Goal: Task Accomplishment & Management: Manage account settings

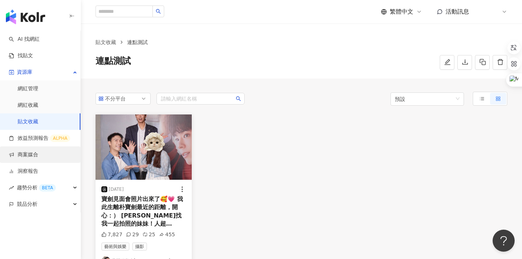
click at [31, 158] on link "商案媒合" at bounding box center [23, 154] width 29 height 7
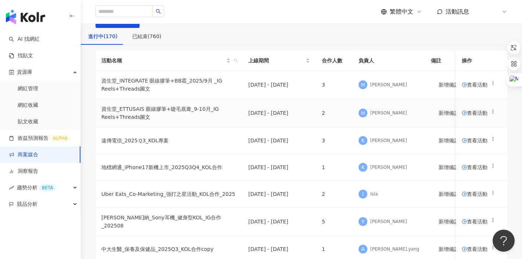
scroll to position [24, 0]
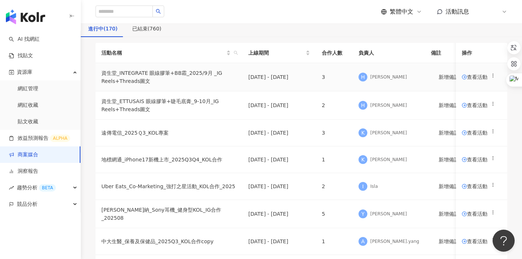
click at [463, 80] on span "查看活動" at bounding box center [475, 77] width 26 height 5
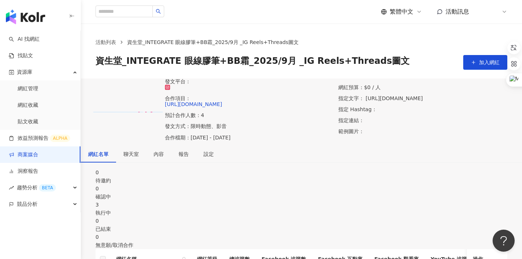
click at [309, 209] on div "執行中" at bounding box center [302, 213] width 412 height 8
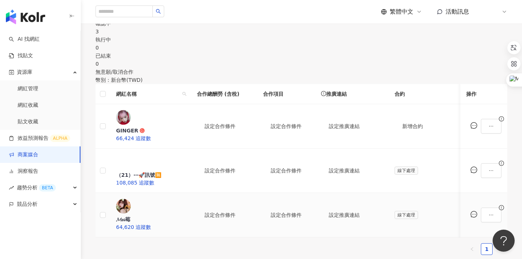
scroll to position [177, 0]
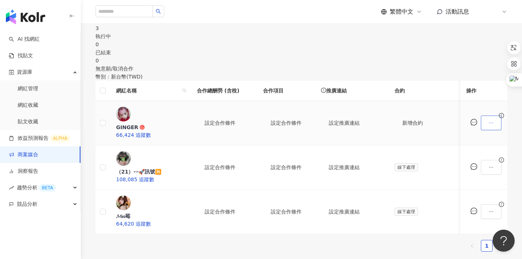
click at [489, 120] on icon "ellipsis" at bounding box center [491, 122] width 5 height 5
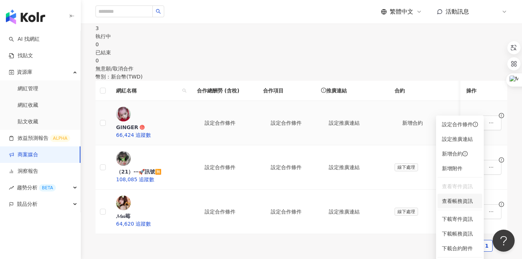
click at [444, 198] on span "查看帳務資訊" at bounding box center [460, 201] width 36 height 8
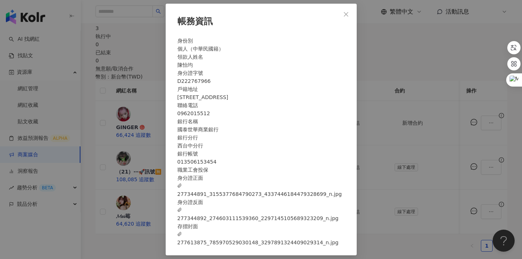
scroll to position [24, 0]
click at [383, 137] on div "帳務資訊 身份別 個人（中華民國籍） 領款人姓名 陳怡均 身分證字號 D222767966 戶籍地址 台南市東區崇善十五街33巷56號3樓之7 聯絡電話 09…" at bounding box center [261, 129] width 522 height 259
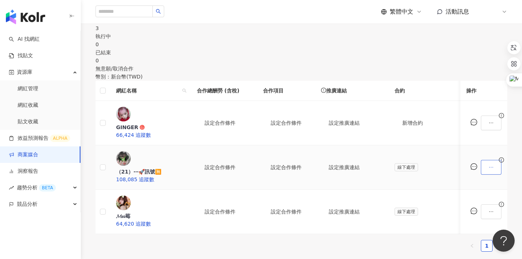
click at [489, 165] on icon "ellipsis" at bounding box center [491, 167] width 5 height 5
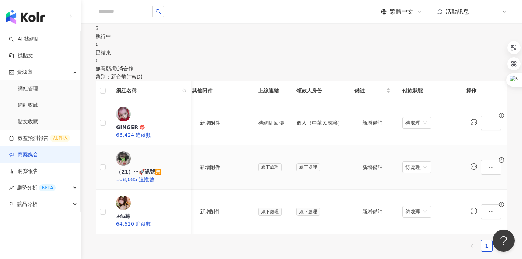
scroll to position [0, 332]
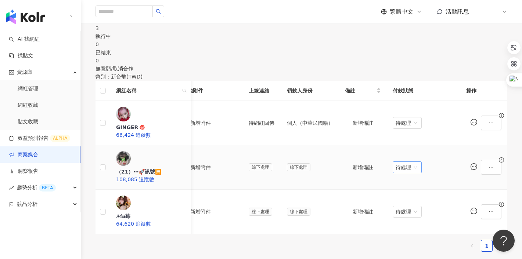
click at [401, 162] on span "待處理" at bounding box center [407, 167] width 23 height 11
click at [433, 145] on td "待處理" at bounding box center [423, 167] width 73 height 44
click at [404, 162] on span "待處理" at bounding box center [407, 167] width 23 height 11
click at [403, 206] on span "待處理" at bounding box center [407, 211] width 23 height 11
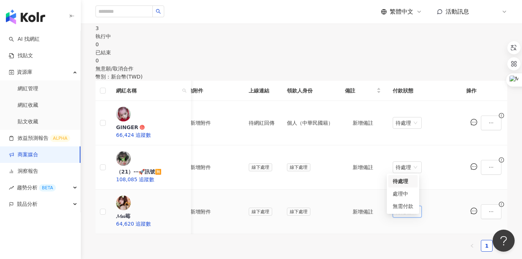
click at [403, 206] on span "待處理" at bounding box center [407, 211] width 23 height 11
click at [401, 118] on span "待處理" at bounding box center [407, 123] width 23 height 11
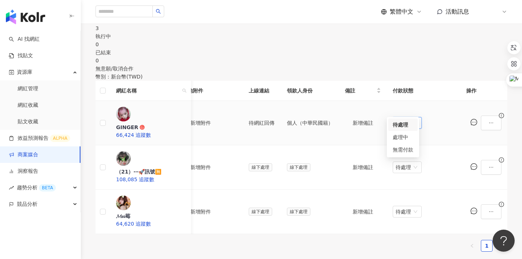
click at [429, 110] on td "待處理" at bounding box center [423, 123] width 73 height 44
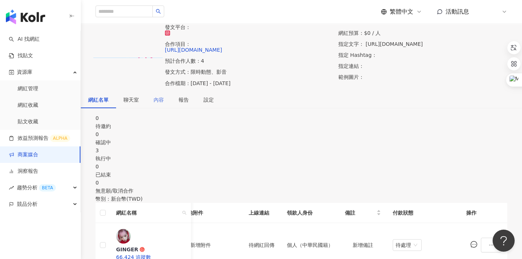
scroll to position [49, 0]
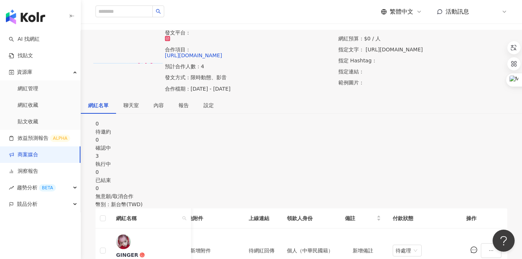
click at [36, 153] on link "商案媒合" at bounding box center [23, 154] width 29 height 7
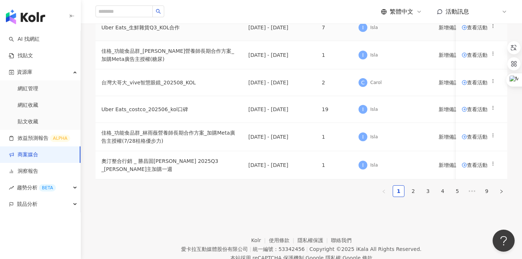
scroll to position [462, 0]
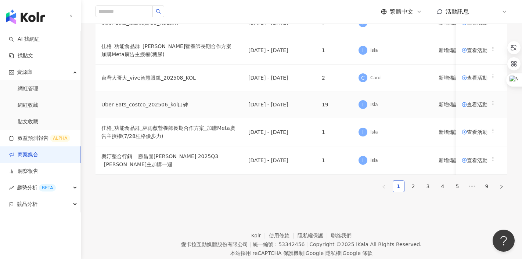
click at [462, 107] on span "查看活動" at bounding box center [475, 104] width 26 height 5
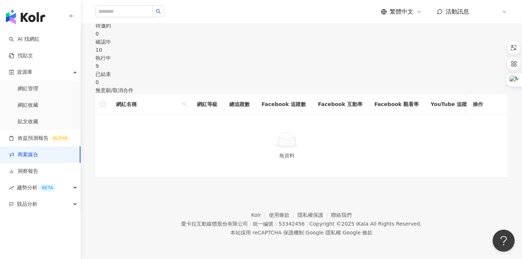
scroll to position [159, 0]
click at [311, 54] on div "執行中" at bounding box center [302, 58] width 412 height 8
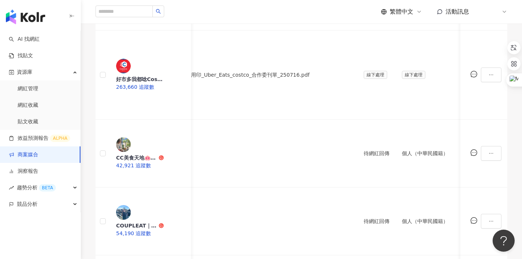
scroll to position [458, 0]
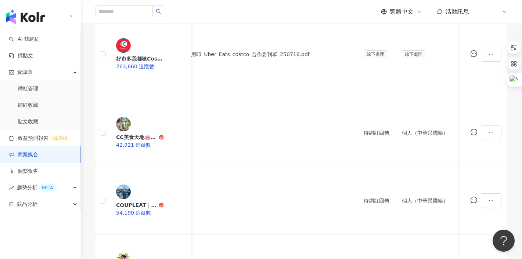
click at [403, 133] on div "處理中" at bounding box center [403, 136] width 21 height 8
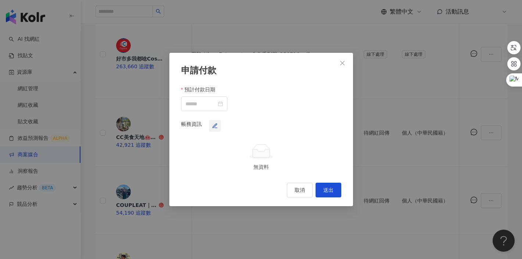
click at [218, 123] on icon "button" at bounding box center [215, 126] width 6 height 6
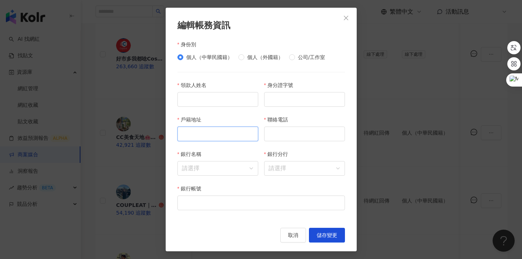
click at [230, 138] on input "戶籍地址" at bounding box center [217, 134] width 81 height 15
click at [292, 134] on input "聯絡電話" at bounding box center [304, 134] width 81 height 15
click at [305, 114] on div "身分證字號" at bounding box center [304, 98] width 87 height 35
click at [230, 96] on input "領款人姓名" at bounding box center [217, 99] width 81 height 15
click at [289, 96] on input "居留證字號" at bounding box center [304, 99] width 81 height 15
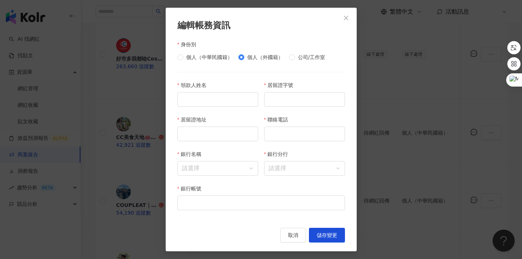
click at [318, 82] on div "居留證字號" at bounding box center [304, 86] width 81 height 11
click at [215, 138] on input "戶籍地址" at bounding box center [217, 134] width 81 height 15
click at [297, 131] on input "聯絡電話" at bounding box center [304, 134] width 81 height 15
click at [257, 121] on div "戶籍地址" at bounding box center [217, 121] width 81 height 11
click at [275, 105] on input "身分證字號" at bounding box center [304, 99] width 81 height 15
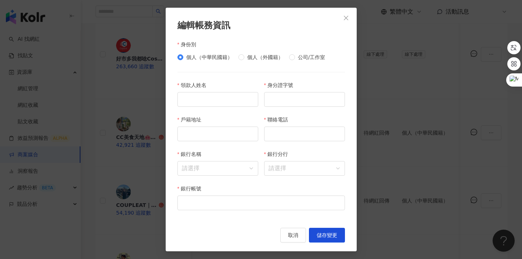
click at [316, 73] on form "身份別 個人（中華民國籍） 個人（外國籍） 公司/工作室 領款人姓名 身分證字號 戶籍地址 聯絡電話 銀行名稱 請選擇 銀行分行 請選擇 銀行帳號" at bounding box center [261, 129] width 168 height 179
click at [345, 17] on icon "close" at bounding box center [346, 18] width 6 height 6
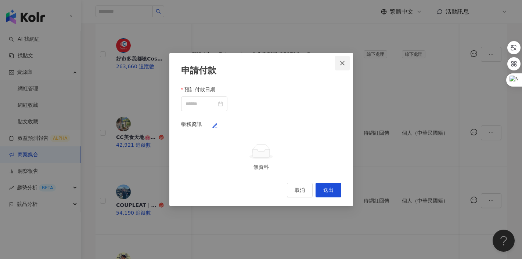
click at [342, 61] on icon "close" at bounding box center [342, 63] width 4 height 4
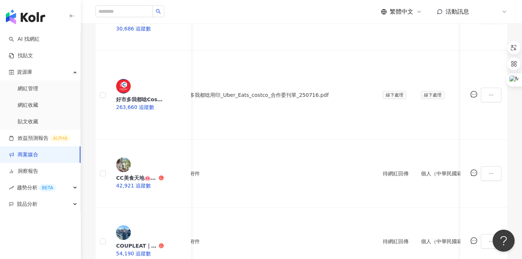
scroll to position [0, 339]
click at [418, 178] on div "處理中" at bounding box center [420, 177] width 21 height 8
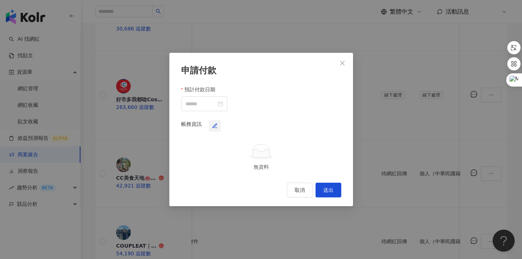
click at [218, 123] on icon "button" at bounding box center [215, 126] width 6 height 6
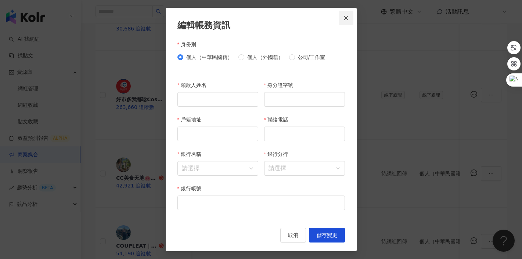
click at [345, 17] on icon "close" at bounding box center [346, 18] width 6 height 6
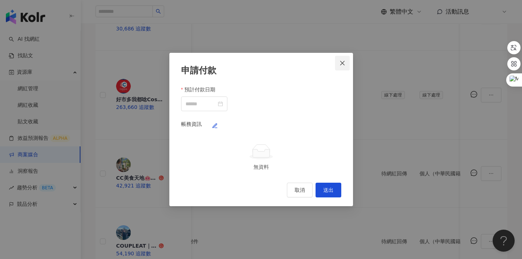
click at [345, 56] on button "Close" at bounding box center [342, 63] width 15 height 15
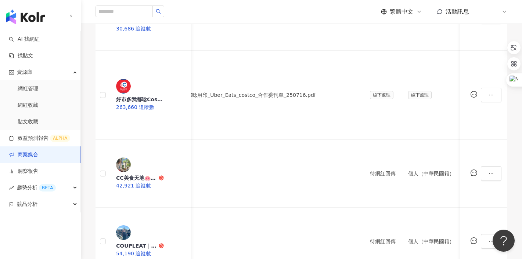
scroll to position [0, 357]
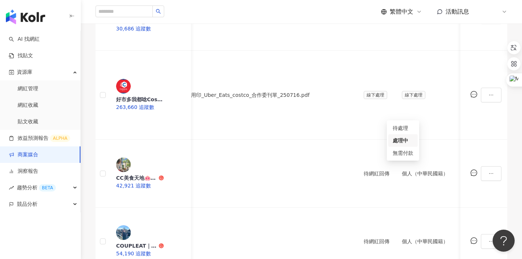
click at [403, 180] on div "處理中" at bounding box center [403, 177] width 21 height 8
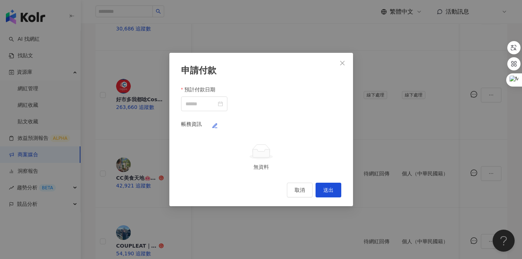
click at [363, 90] on div "申請付款 預計付款日期 帳務資訊 無資料 取消 送出" at bounding box center [261, 129] width 522 height 259
click at [341, 60] on icon "close" at bounding box center [342, 63] width 6 height 6
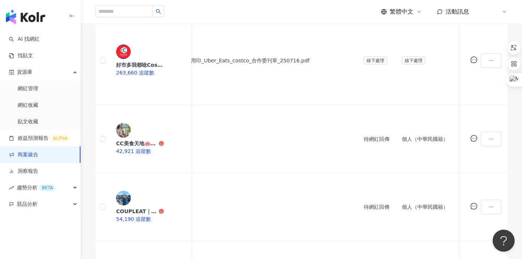
click at [403, 198] on div "處理中" at bounding box center [403, 197] width 21 height 8
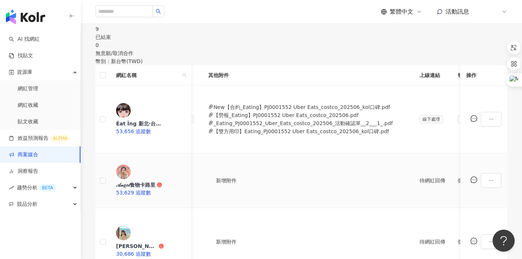
scroll to position [0, 300]
click at [24, 152] on link "商案媒合" at bounding box center [23, 154] width 29 height 7
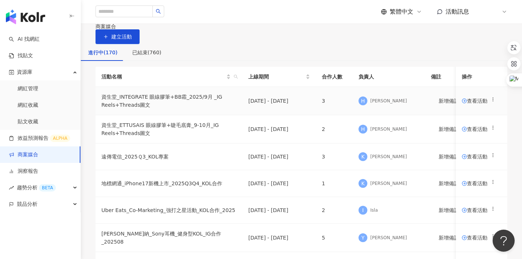
scroll to position [537, 0]
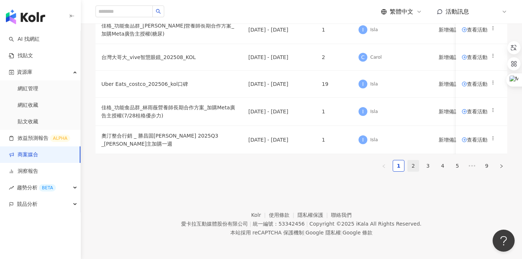
click at [408, 161] on link "2" at bounding box center [413, 166] width 11 height 11
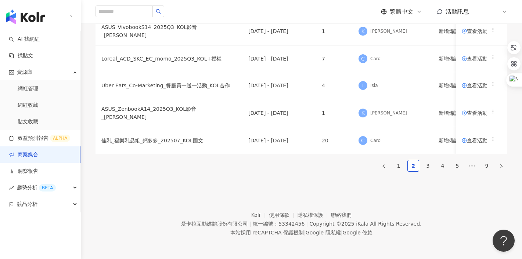
scroll to position [530, 0]
click at [468, 138] on span "查看活動" at bounding box center [475, 140] width 26 height 5
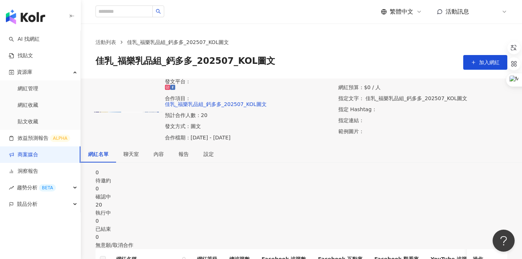
click at [319, 201] on div "20" at bounding box center [302, 205] width 412 height 8
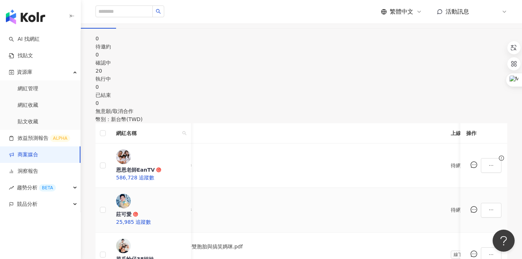
scroll to position [0, 355]
click at [402, 206] on div "處理中" at bounding box center [403, 207] width 21 height 8
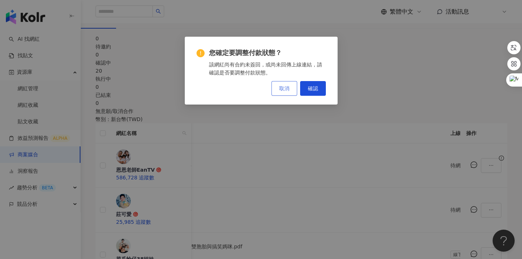
click at [289, 89] on button "取消" at bounding box center [284, 88] width 26 height 15
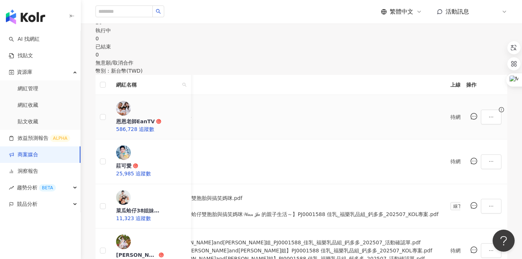
scroll to position [186, 0]
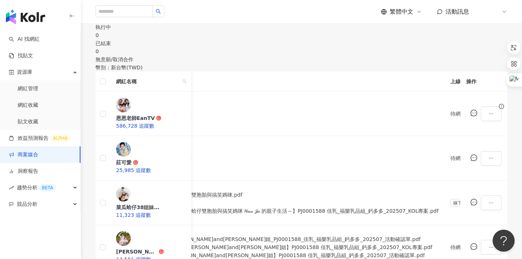
click at [28, 155] on link "商案媒合" at bounding box center [23, 154] width 29 height 7
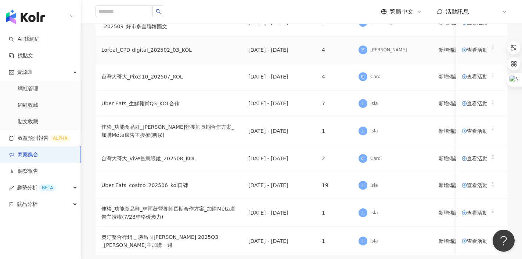
scroll to position [537, 0]
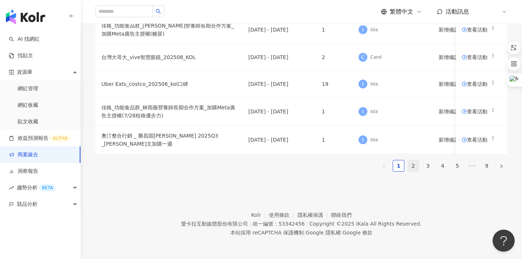
click at [408, 161] on link "2" at bounding box center [413, 166] width 11 height 11
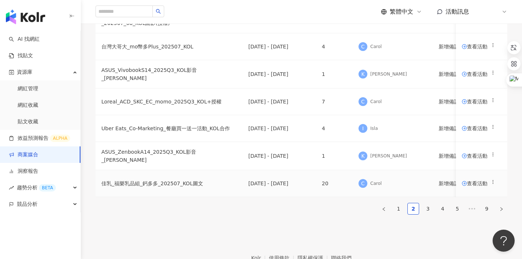
scroll to position [410, 0]
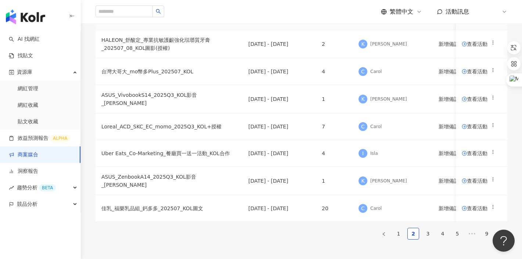
click at [462, 19] on span "查看活動" at bounding box center [475, 16] width 26 height 5
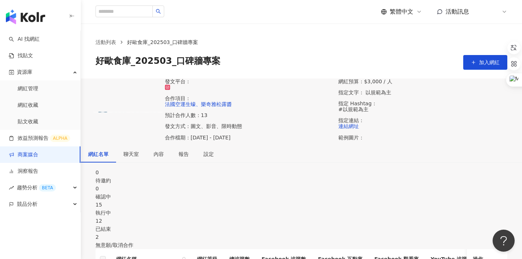
click at [310, 209] on div "執行中" at bounding box center [302, 213] width 412 height 8
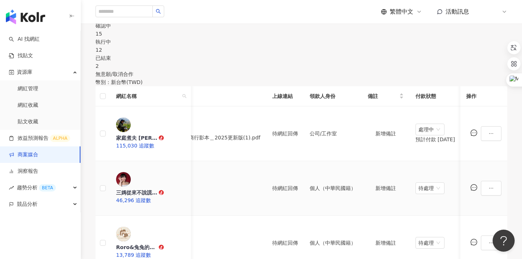
scroll to position [0, 354]
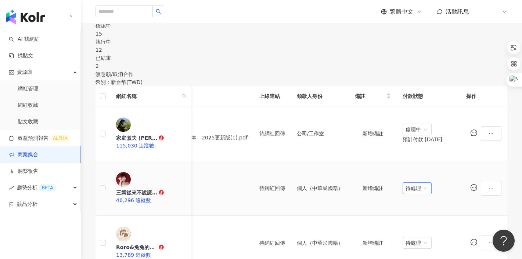
click at [406, 183] on span "待處理" at bounding box center [417, 188] width 23 height 11
click at [397, 172] on div "處理中" at bounding box center [403, 174] width 21 height 8
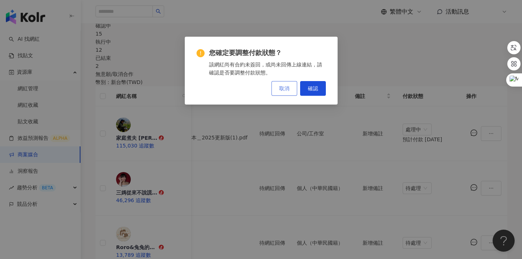
click at [290, 89] on button "取消" at bounding box center [284, 88] width 26 height 15
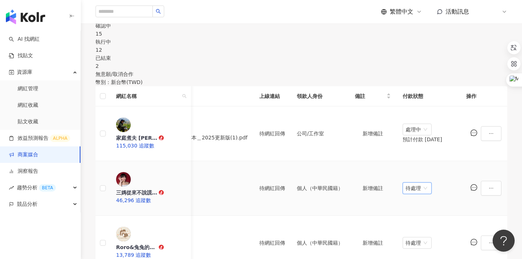
click at [409, 183] on span "待處理" at bounding box center [417, 188] width 23 height 11
click at [402, 173] on div "處理中" at bounding box center [403, 174] width 21 height 8
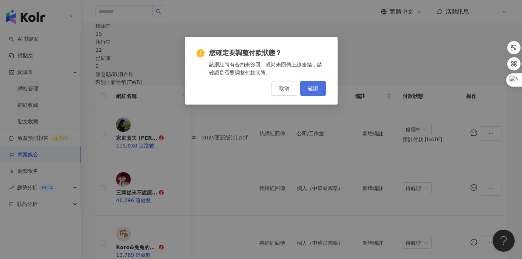
click at [317, 88] on span "確認" at bounding box center [313, 89] width 10 height 6
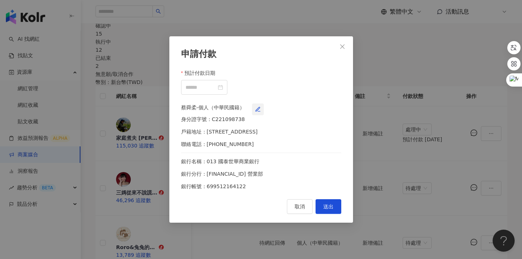
click at [260, 108] on icon "button" at bounding box center [258, 109] width 4 height 4
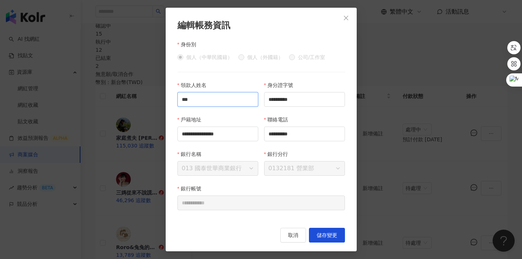
click at [232, 103] on input "***" at bounding box center [217, 99] width 81 height 15
click at [303, 100] on input "**********" at bounding box center [304, 99] width 81 height 15
click at [299, 138] on input "**********" at bounding box center [304, 134] width 81 height 15
click at [227, 100] on input "***" at bounding box center [217, 99] width 81 height 15
click at [307, 73] on form "**********" at bounding box center [261, 129] width 168 height 179
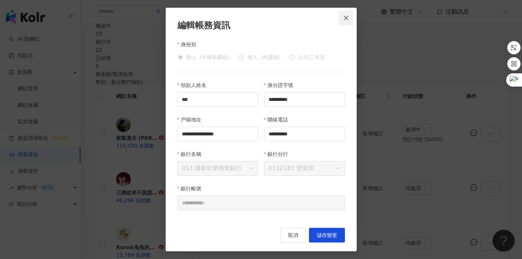
click at [345, 13] on button "Close" at bounding box center [346, 18] width 15 height 15
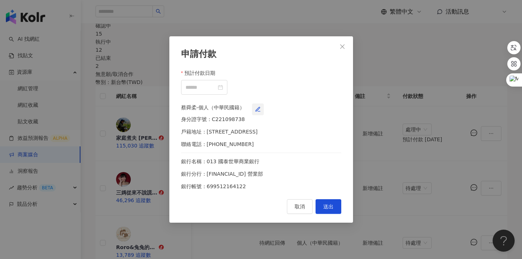
click at [261, 107] on icon "button" at bounding box center [258, 110] width 6 height 6
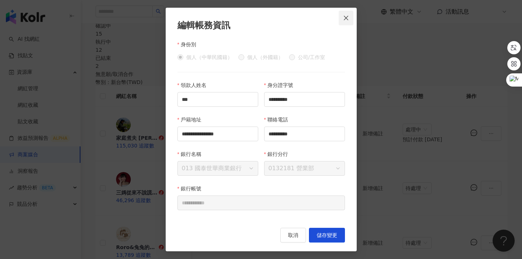
click at [348, 17] on icon "close" at bounding box center [346, 18] width 6 height 6
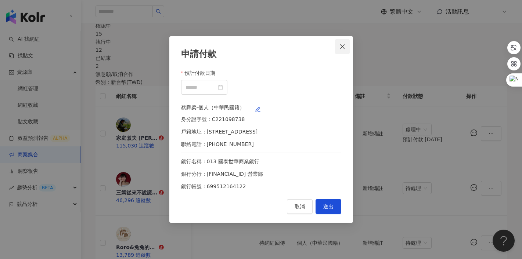
click at [345, 44] on span "Close" at bounding box center [342, 47] width 15 height 6
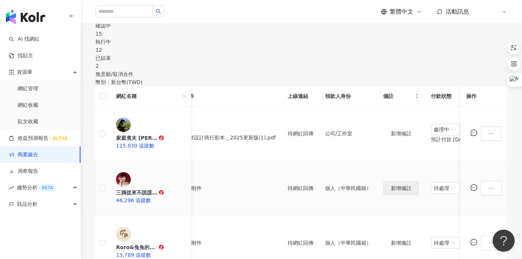
scroll to position [0, 338]
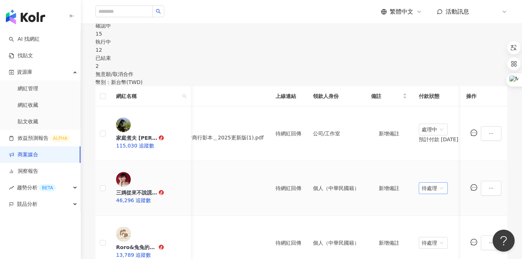
click at [422, 183] on span "待處理" at bounding box center [433, 188] width 23 height 11
click at [418, 174] on div "處理中" at bounding box center [419, 174] width 21 height 8
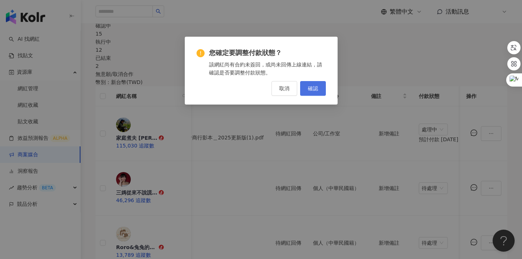
click at [316, 86] on span "確認" at bounding box center [313, 89] width 10 height 6
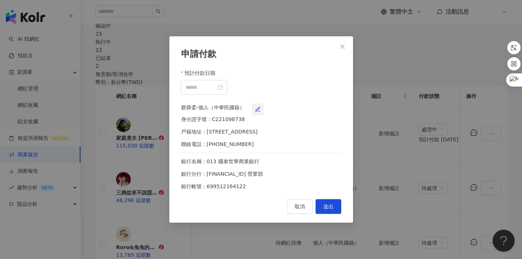
click at [261, 108] on icon "button" at bounding box center [258, 110] width 6 height 6
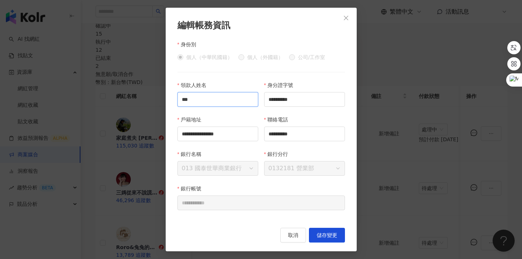
click at [212, 98] on input "***" at bounding box center [217, 99] width 81 height 15
click at [307, 105] on input "**********" at bounding box center [304, 99] width 81 height 15
click at [252, 135] on input "**********" at bounding box center [217, 134] width 81 height 15
click at [295, 97] on input "**********" at bounding box center [304, 99] width 81 height 15
click at [246, 132] on input "**********" at bounding box center [217, 134] width 81 height 15
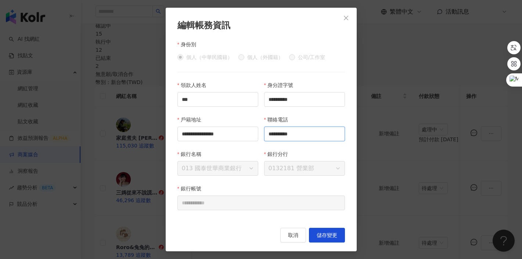
click at [295, 134] on input "**********" at bounding box center [304, 134] width 81 height 15
click at [349, 19] on span "Close" at bounding box center [346, 18] width 15 height 6
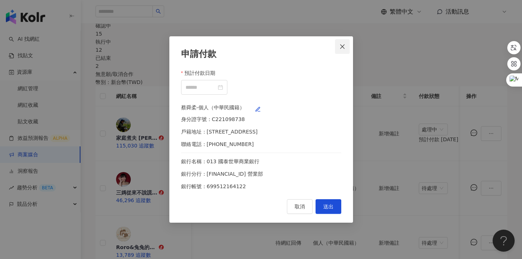
click at [345, 44] on icon "close" at bounding box center [342, 47] width 6 height 6
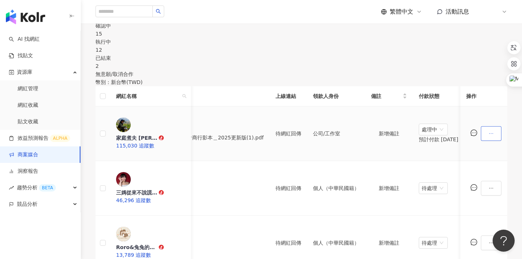
click at [481, 126] on button "button" at bounding box center [491, 133] width 21 height 15
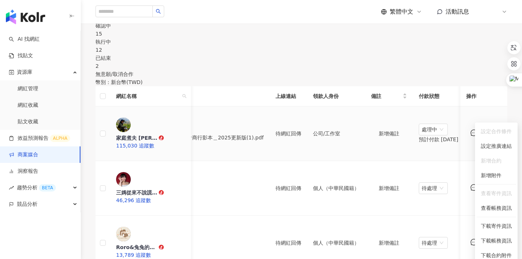
scroll to position [190, 0]
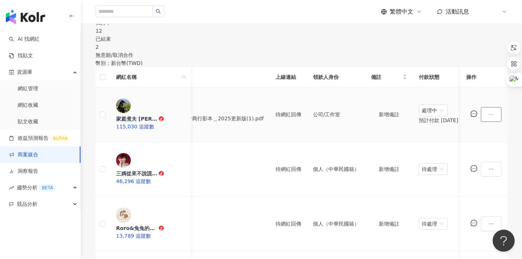
click at [481, 107] on button "button" at bounding box center [491, 114] width 21 height 15
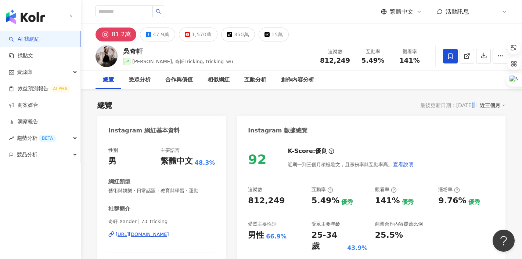
drag, startPoint x: 462, startPoint y: 105, endPoint x: 480, endPoint y: 106, distance: 17.7
click at [480, 106] on div "最後更新日期：2025/8/25 近三個月" at bounding box center [462, 106] width 85 height 10
click at [447, 108] on div "最後更新日期：2025/8/25" at bounding box center [446, 105] width 53 height 6
drag, startPoint x: 450, startPoint y: 106, endPoint x: 473, endPoint y: 107, distance: 23.2
click at [473, 107] on div "最後更新日期：2025/8/25" at bounding box center [446, 105] width 53 height 6
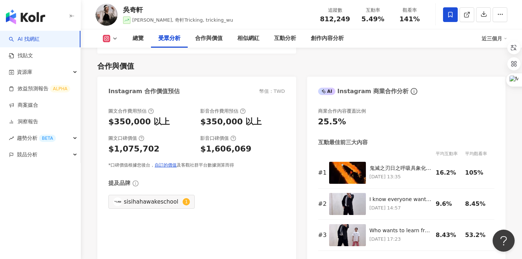
scroll to position [915, 0]
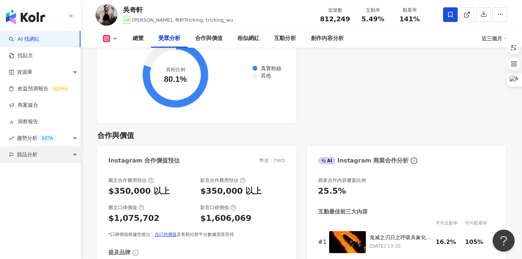
click at [29, 155] on span "競品分析" at bounding box center [27, 155] width 21 height 17
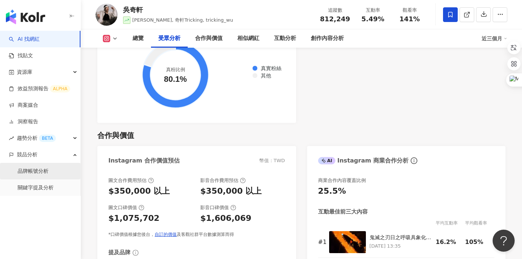
click at [32, 172] on link "品牌帳號分析" at bounding box center [33, 171] width 31 height 7
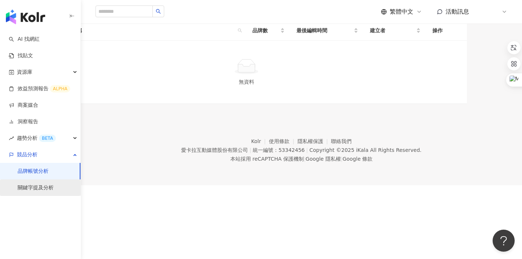
click at [37, 190] on link "關鍵字提及分析" at bounding box center [36, 187] width 36 height 7
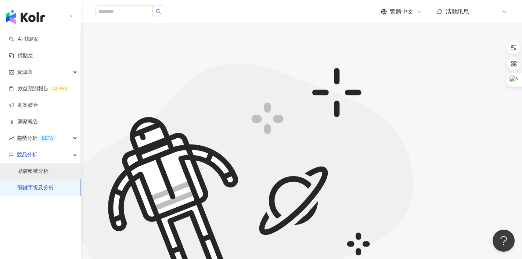
click at [35, 173] on link "品牌帳號分析" at bounding box center [33, 171] width 31 height 7
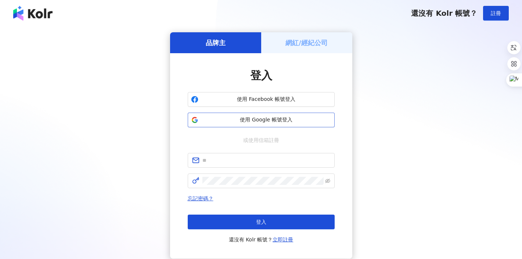
click at [272, 122] on span "使用 Google 帳號登入" at bounding box center [266, 119] width 130 height 7
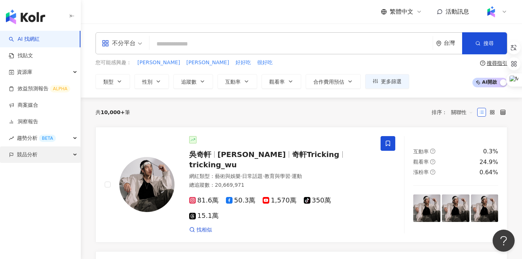
click at [29, 152] on span "競品分析" at bounding box center [27, 155] width 21 height 17
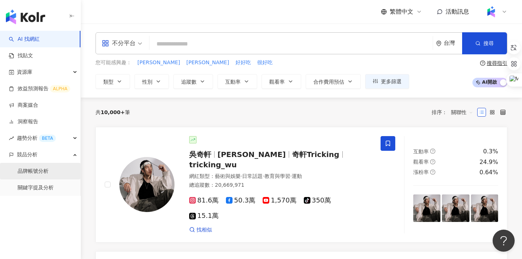
click at [34, 170] on link "品牌帳號分析" at bounding box center [33, 171] width 31 height 7
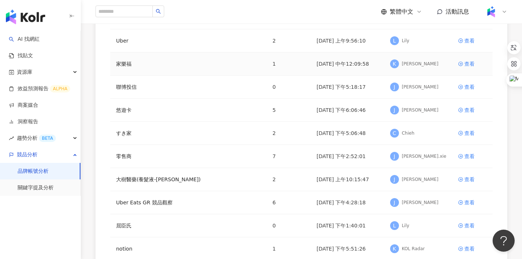
scroll to position [90, 0]
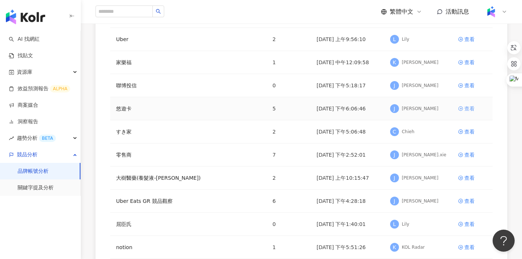
click at [471, 107] on div "查看" at bounding box center [469, 109] width 10 height 8
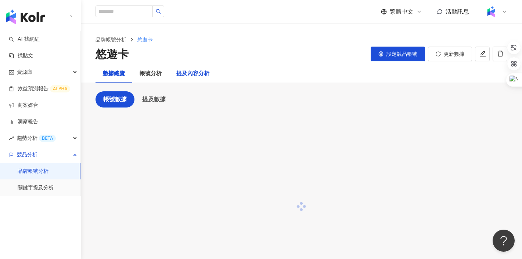
click at [201, 73] on div "提及內容分析" at bounding box center [192, 73] width 33 height 9
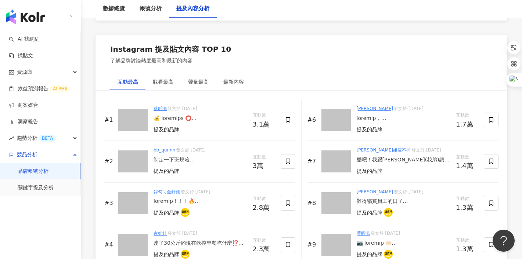
scroll to position [1114, 0]
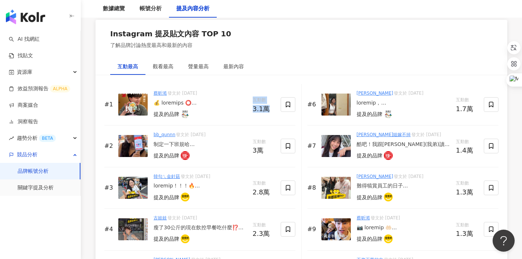
drag, startPoint x: 253, startPoint y: 100, endPoint x: 270, endPoint y: 112, distance: 20.9
click at [270, 112] on div "互動數 3.1萬" at bounding box center [264, 105] width 22 height 16
click at [259, 109] on div "3.1萬" at bounding box center [264, 108] width 22 height 7
click at [240, 114] on div "提及的品牌" at bounding box center [200, 114] width 93 height 10
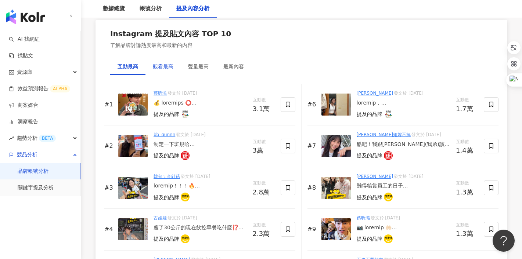
click at [164, 65] on div "觀看最高" at bounding box center [163, 66] width 21 height 8
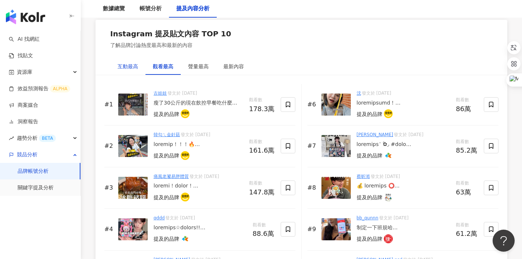
click at [127, 64] on div "互動最高" at bounding box center [128, 66] width 21 height 8
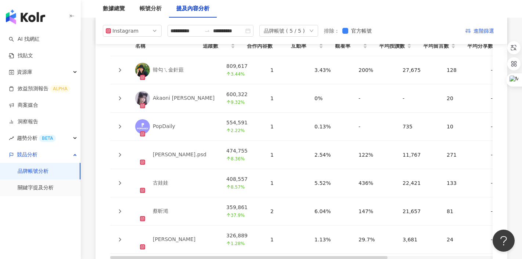
scroll to position [1664, 0]
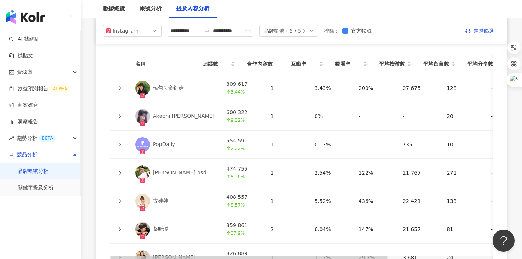
click at [118, 86] on icon at bounding box center [120, 88] width 4 height 4
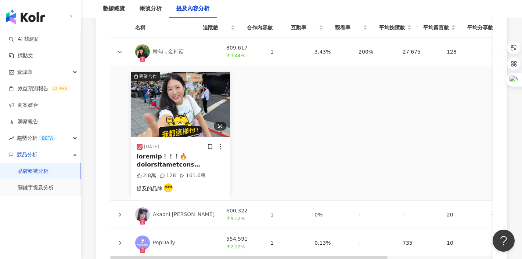
scroll to position [1700, 0]
click at [120, 213] on icon at bounding box center [120, 215] width 2 height 4
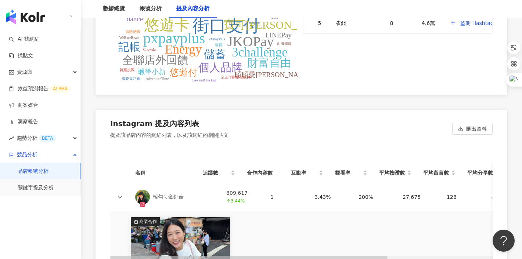
scroll to position [1576, 0]
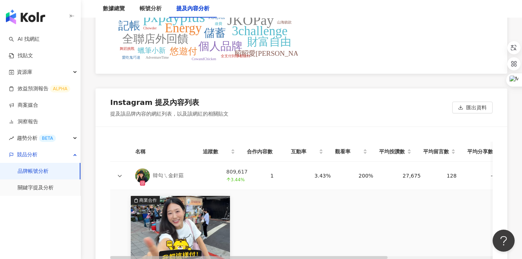
click at [119, 174] on icon at bounding box center [120, 176] width 4 height 4
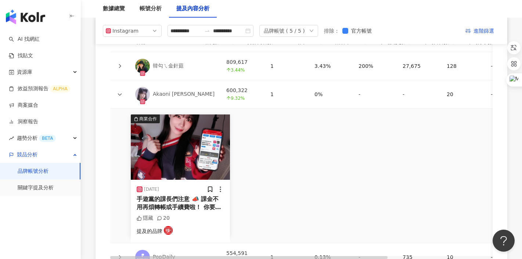
scroll to position [1679, 0]
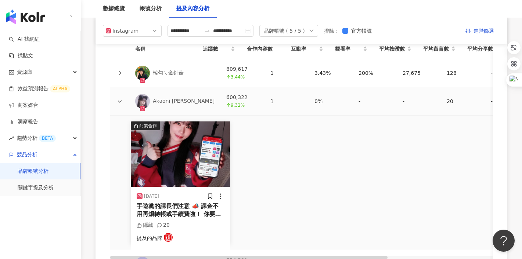
click at [119, 97] on div at bounding box center [119, 101] width 7 height 8
click at [122, 100] on div at bounding box center [119, 101] width 7 height 8
click at [118, 99] on icon at bounding box center [120, 101] width 4 height 4
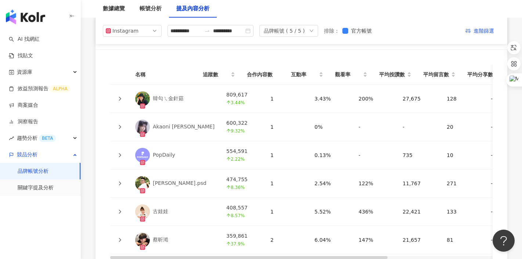
scroll to position [1650, 0]
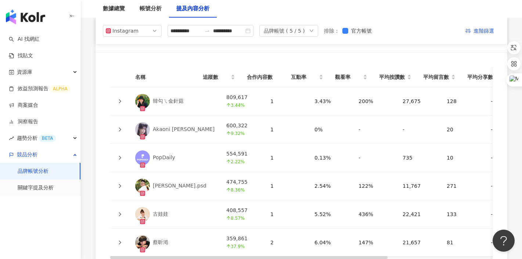
click at [119, 156] on icon at bounding box center [120, 158] width 4 height 4
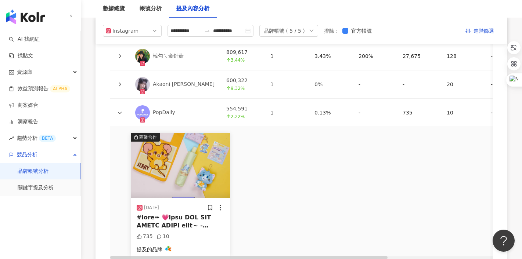
scroll to position [1693, 0]
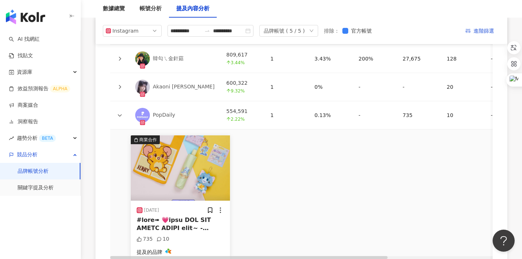
click at [162, 112] on div "PopDaily" at bounding box center [164, 115] width 22 height 7
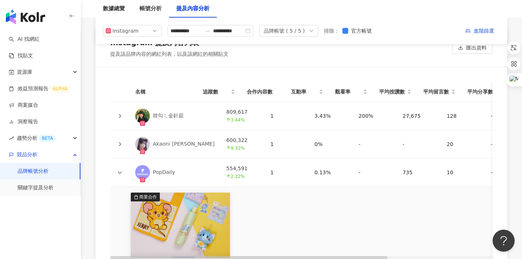
scroll to position [1633, 0]
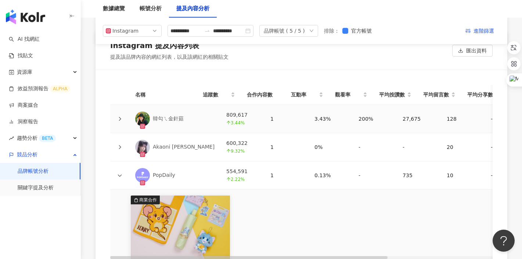
click at [120, 117] on icon at bounding box center [120, 119] width 4 height 4
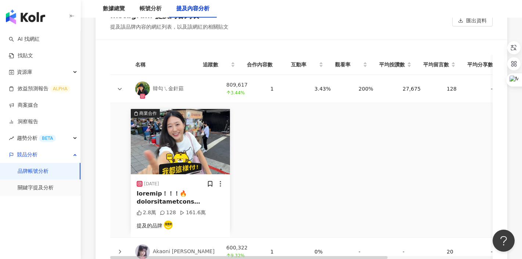
scroll to position [1665, 0]
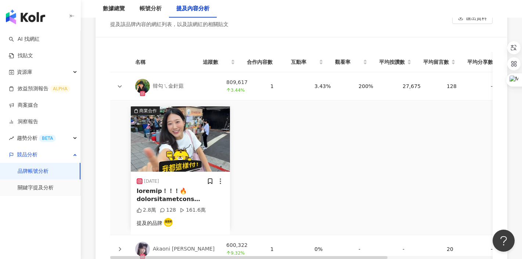
click at [145, 81] on img at bounding box center [142, 86] width 15 height 15
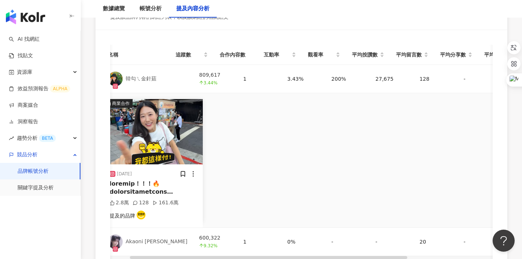
scroll to position [1673, 0]
drag, startPoint x: 264, startPoint y: 76, endPoint x: 280, endPoint y: 77, distance: 15.9
click at [287, 77] on div "3.43%" at bounding box center [303, 79] width 32 height 8
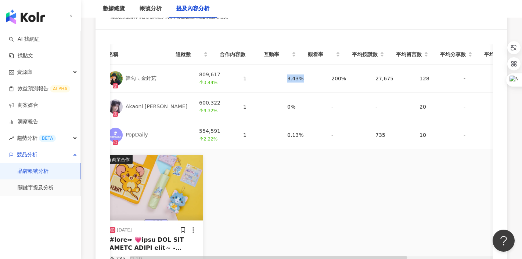
click at [128, 58] on th "名稱" at bounding box center [136, 54] width 68 height 20
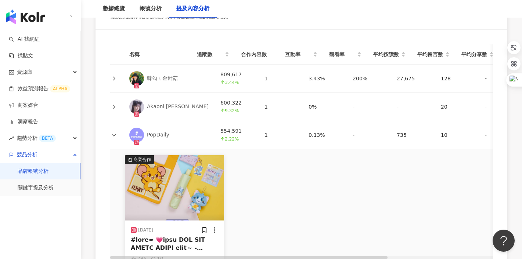
scroll to position [0, 0]
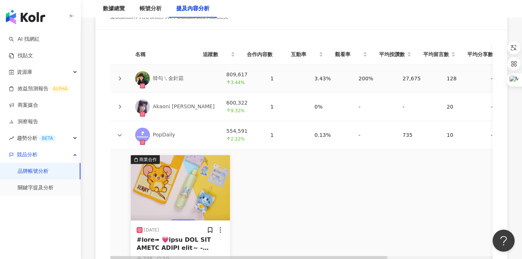
click at [121, 76] on icon at bounding box center [120, 78] width 4 height 4
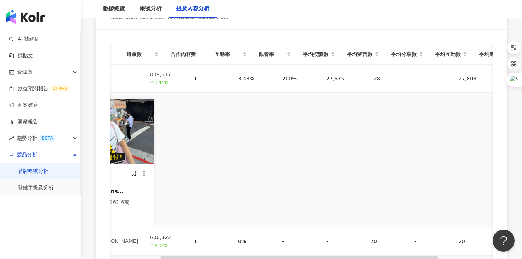
scroll to position [0, 68]
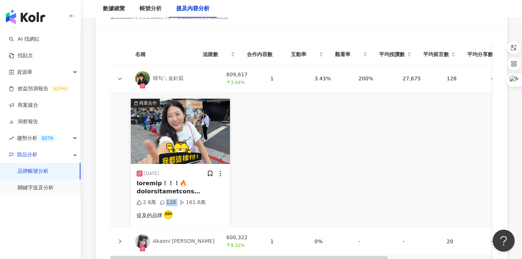
drag, startPoint x: 166, startPoint y: 201, endPoint x: 177, endPoint y: 201, distance: 11.0
click at [177, 201] on div "2.8萬 128 161.6萬" at bounding box center [180, 202] width 87 height 7
click at [193, 135] on img at bounding box center [180, 131] width 99 height 65
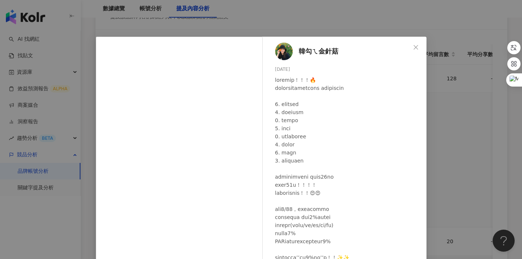
click at [306, 18] on div "韓勾ㄟ金針菇 2025/7/22 2.8萬 128 161.6萬 查看原始貼文" at bounding box center [261, 129] width 522 height 259
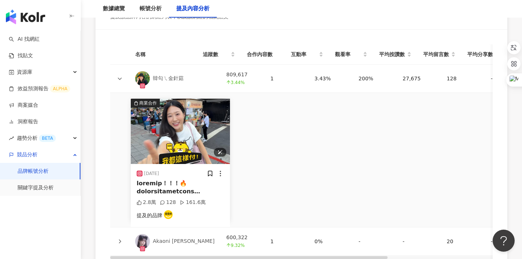
click at [208, 141] on img at bounding box center [180, 131] width 99 height 65
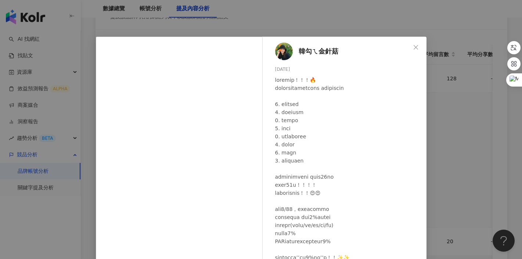
click at [366, 5] on div "韓勾ㄟ金針菇 2025/7/22 2.8萬 128 161.6萬 查看原始貼文" at bounding box center [261, 129] width 522 height 259
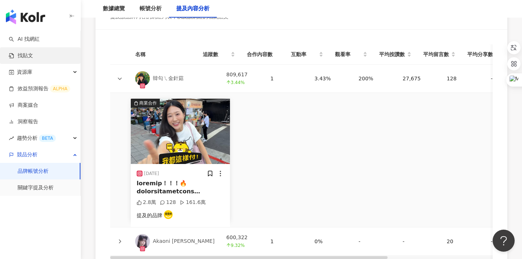
click at [33, 59] on link "找貼文" at bounding box center [21, 55] width 24 height 7
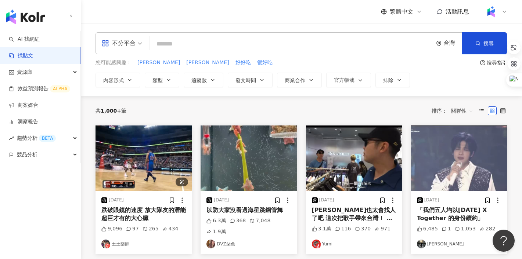
click at [128, 144] on img at bounding box center [144, 158] width 96 height 65
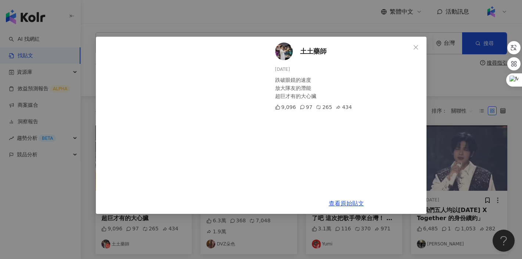
click at [82, 89] on div "土土藥師 2025/8/31 跌破眼鏡的速度 放大隊友的潛能 超巨才有的大心臟 9,096 97 265 434 查看原始貼文" at bounding box center [261, 129] width 522 height 259
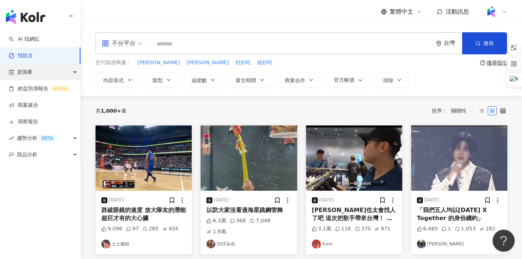
click at [47, 75] on div "資源庫" at bounding box center [40, 72] width 80 height 17
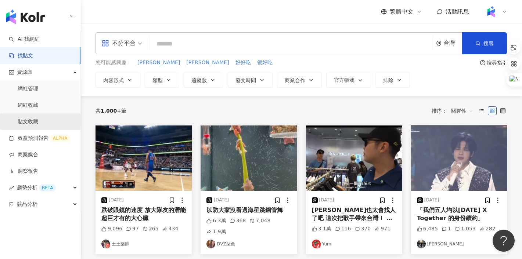
click at [36, 119] on link "貼文收藏" at bounding box center [28, 121] width 21 height 7
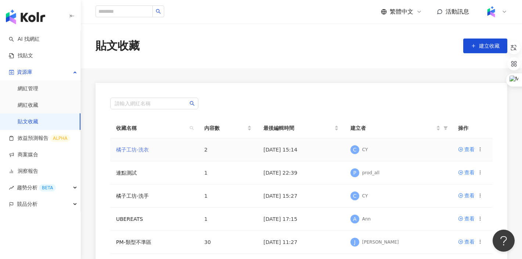
click at [130, 152] on link "橘子工坊-洗衣" at bounding box center [132, 150] width 33 height 6
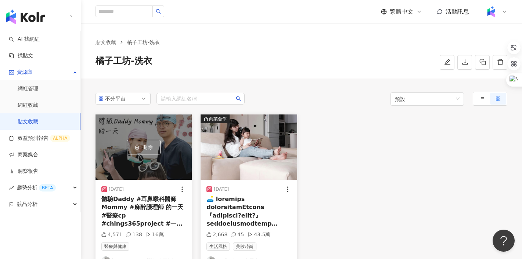
click at [147, 165] on div "刪除" at bounding box center [144, 147] width 96 height 65
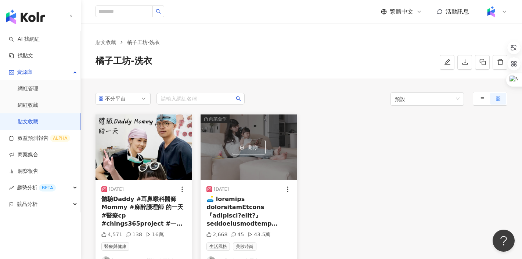
click at [226, 198] on div at bounding box center [248, 211] width 84 height 33
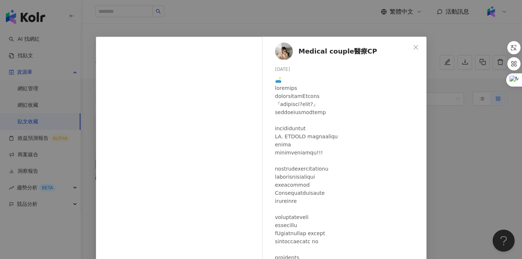
click at [246, 11] on div "Medical couple醫療CP 2025/5/13 2,668 45 43.5萬 查看原始貼文" at bounding box center [261, 129] width 522 height 259
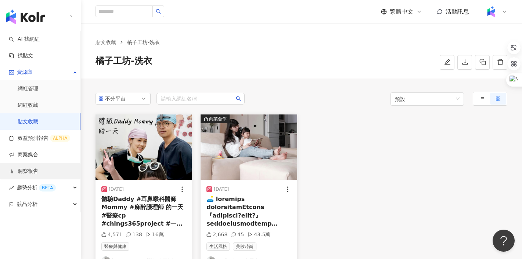
click at [31, 169] on link "洞察報告" at bounding box center [23, 171] width 29 height 7
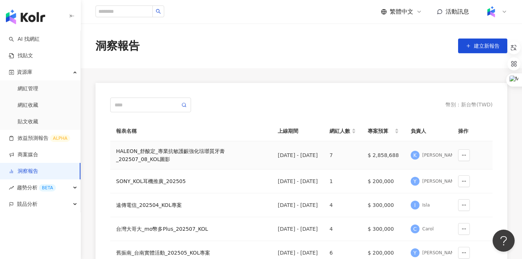
click at [154, 152] on div "HALEON_舒酸定_專業抗敏護齦強化琺瑯質牙膏_202507_08_KOL圖影" at bounding box center [191, 155] width 150 height 16
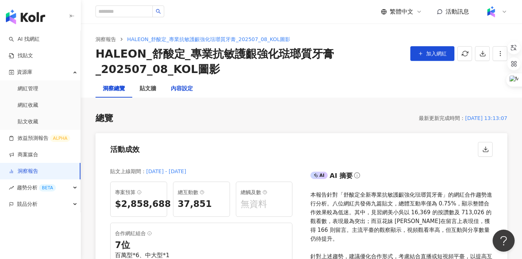
click at [184, 89] on div "內容設定" at bounding box center [182, 88] width 22 height 9
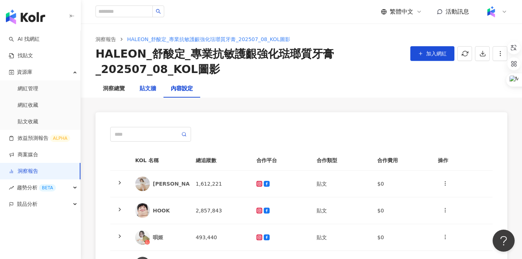
click at [143, 84] on div "貼文牆" at bounding box center [148, 88] width 17 height 9
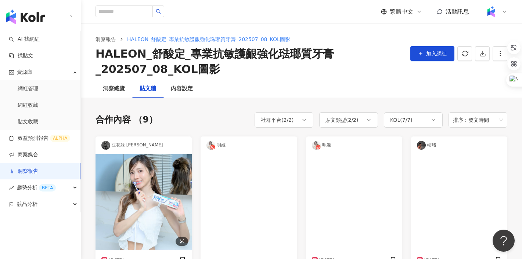
click at [143, 192] on img at bounding box center [144, 202] width 96 height 96
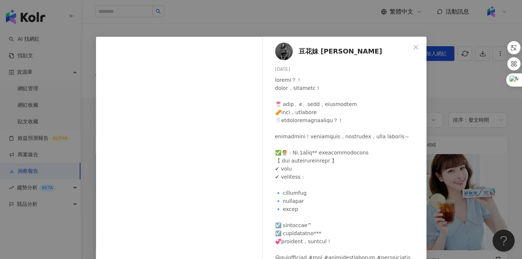
click at [276, 15] on div "豆花妹 蔡黃汝 2025/8/22 6,984 168 查看原始貼文" at bounding box center [261, 129] width 522 height 259
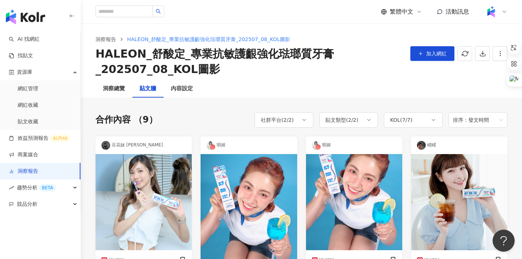
click at [250, 181] on img at bounding box center [249, 218] width 96 height 129
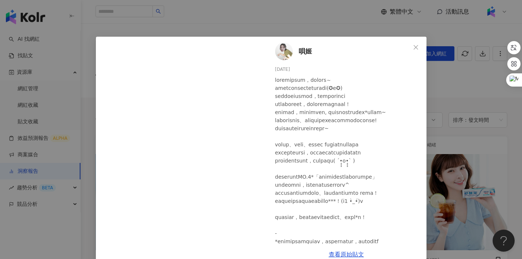
click at [303, 28] on div "唄姬 2025/8/18 538 9 3 查看原始貼文" at bounding box center [261, 129] width 522 height 259
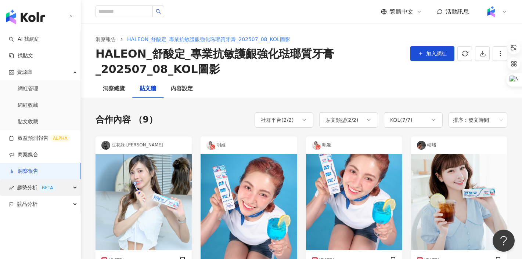
click at [34, 187] on span "趨勢分析 BETA" at bounding box center [36, 188] width 39 height 17
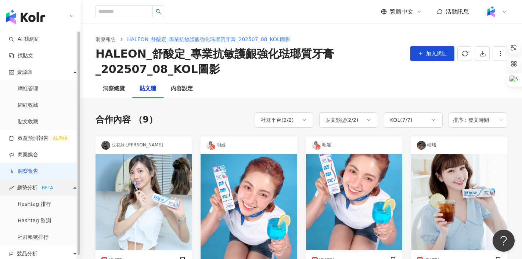
click at [34, 187] on span "趨勢分析 BETA" at bounding box center [36, 188] width 39 height 17
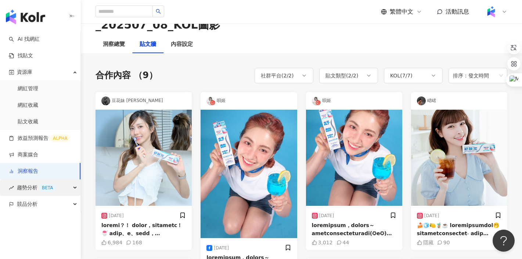
scroll to position [57, 0]
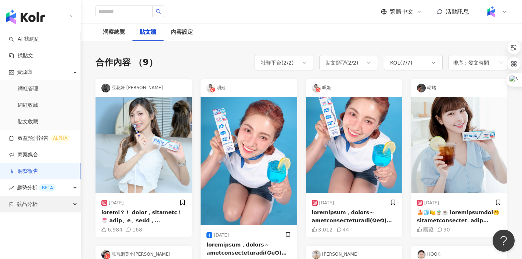
click at [25, 208] on span "競品分析" at bounding box center [27, 204] width 21 height 17
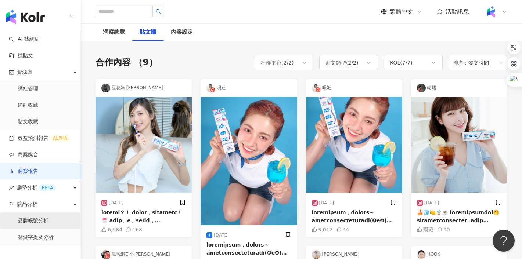
click at [31, 221] on link "品牌帳號分析" at bounding box center [33, 220] width 31 height 7
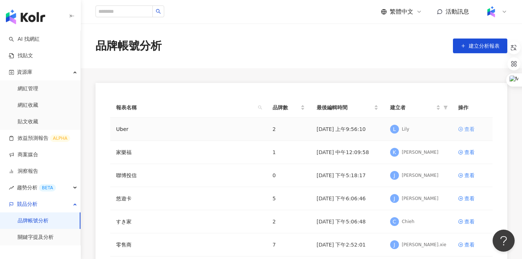
click at [469, 132] on div "查看" at bounding box center [469, 129] width 10 height 8
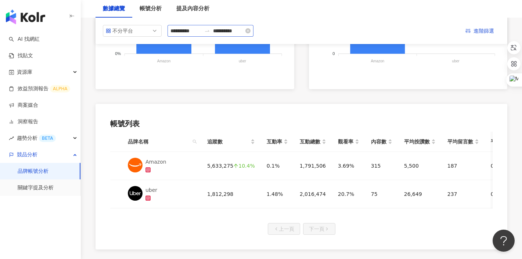
scroll to position [277, 0]
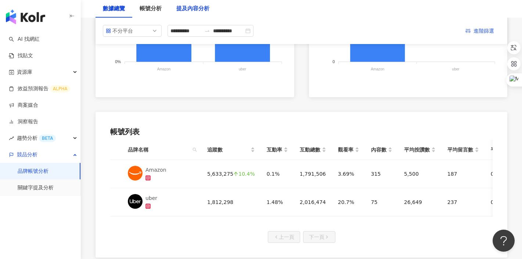
click at [197, 8] on div "提及內容分析" at bounding box center [192, 8] width 33 height 9
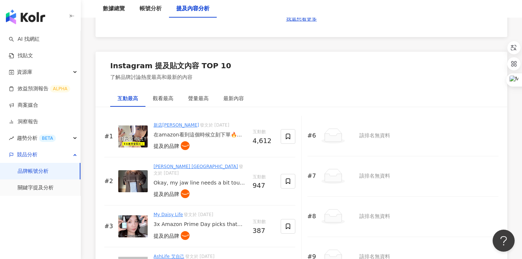
scroll to position [1101, 0]
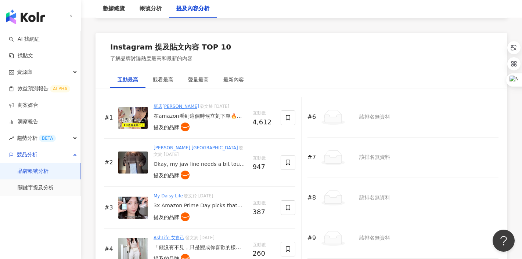
click at [136, 109] on img at bounding box center [132, 118] width 29 height 22
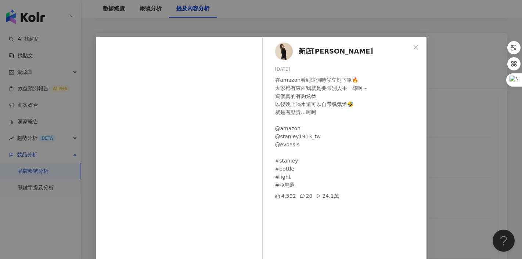
click at [322, 22] on div "新店蔡依林 2025/5/15 在amazon看到這個時候立刻下單🔥 大家都有東西我就是要跟別人不一樣啊～ 這個真的有夠炫😎 以後晚上喝水還可以自帶氣氛燈🤣 …" at bounding box center [261, 129] width 522 height 259
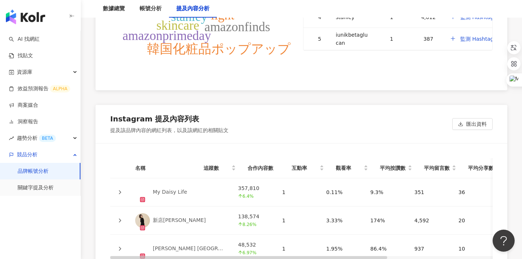
scroll to position [1623, 0]
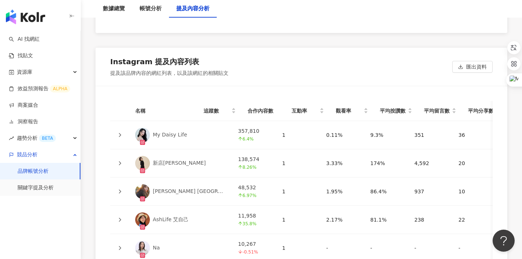
click at [143, 128] on img at bounding box center [142, 135] width 15 height 15
click at [120, 133] on icon at bounding box center [120, 135] width 2 height 4
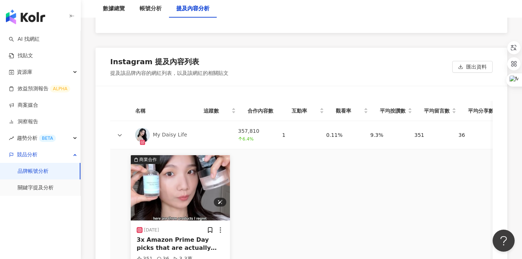
click at [195, 178] on img at bounding box center [180, 187] width 99 height 65
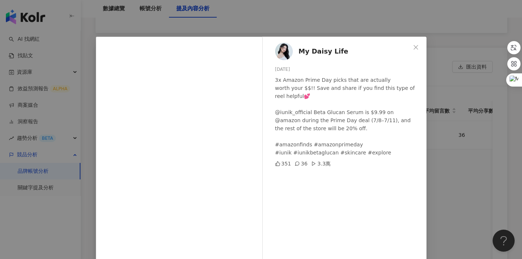
click at [268, 29] on div "My Daisy Life 2025/7/9 3x Amazon Prime Day picks that are actually worth your $…" at bounding box center [261, 129] width 522 height 259
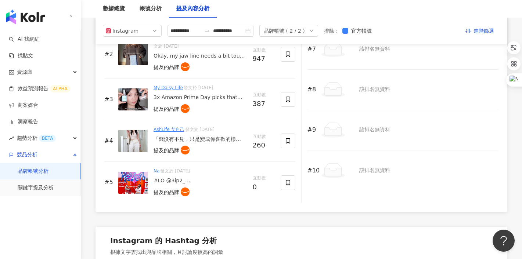
scroll to position [1199, 0]
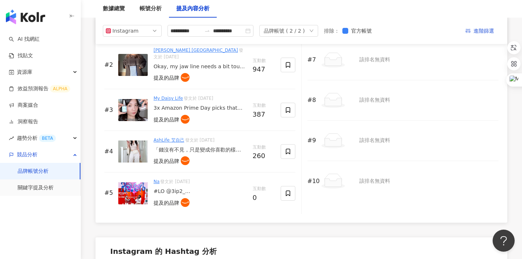
click at [134, 141] on img at bounding box center [132, 152] width 29 height 22
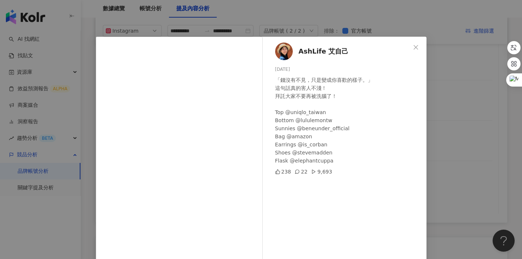
click at [325, 30] on div "AshLife 艾自己 2025/7/30 「錢沒有不見，只是變成你喜歡的樣子。」 這句話真的害人不淺！ 拜託大家不要再被洗腦了！ Top @uniqlo_t…" at bounding box center [261, 129] width 522 height 259
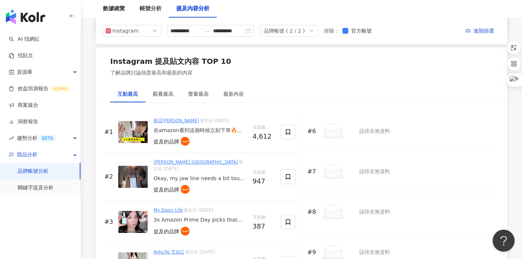
scroll to position [1086, 0]
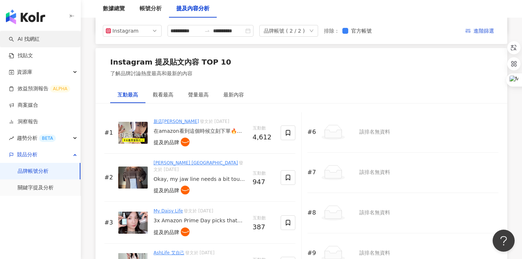
click at [38, 38] on link "AI 找網紅" at bounding box center [24, 39] width 31 height 7
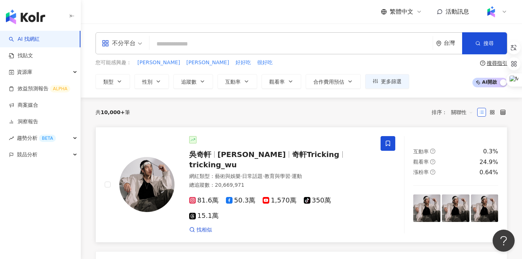
click at [150, 163] on img at bounding box center [146, 184] width 55 height 55
click at [149, 166] on img at bounding box center [146, 184] width 55 height 55
click at [24, 55] on link "找貼文" at bounding box center [21, 55] width 24 height 7
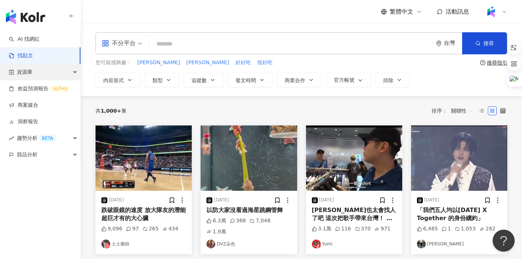
click at [23, 68] on span "資源庫" at bounding box center [24, 72] width 15 height 17
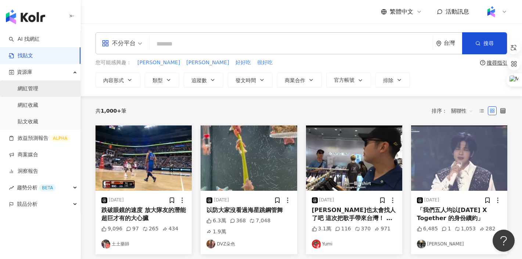
click at [28, 86] on link "網紅管理" at bounding box center [28, 88] width 21 height 7
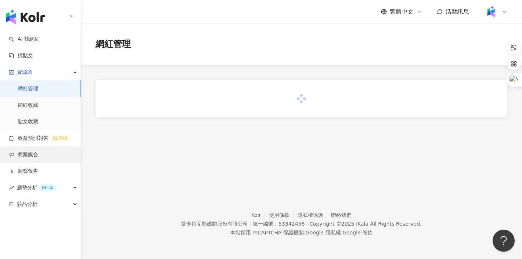
click at [33, 151] on link "商案媒合" at bounding box center [23, 154] width 29 height 7
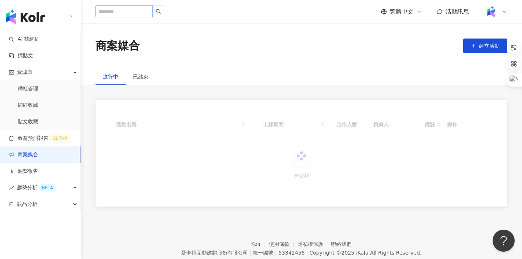
click at [127, 13] on input "search" at bounding box center [124, 12] width 57 height 12
click at [119, 12] on input "search" at bounding box center [124, 12] width 57 height 12
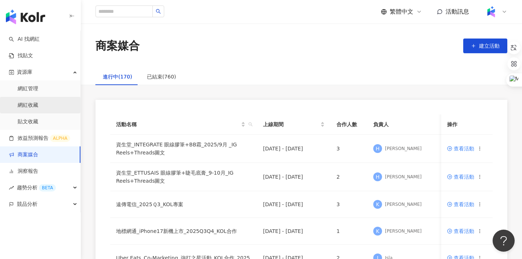
click at [33, 106] on link "網紅收藏" at bounding box center [28, 105] width 21 height 7
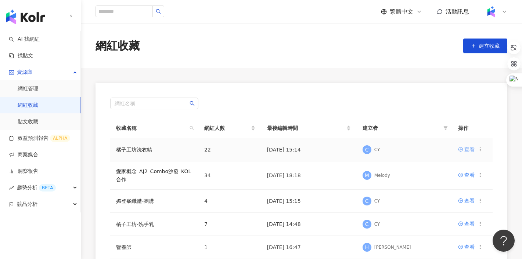
click at [469, 151] on div "查看" at bounding box center [469, 149] width 10 height 8
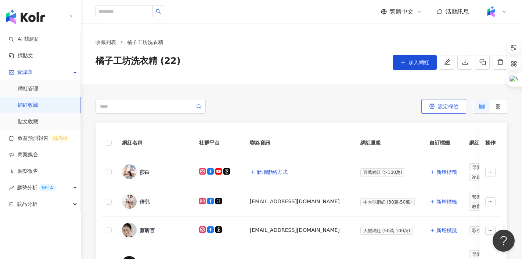
click at [435, 109] on button "設定欄位" at bounding box center [443, 106] width 45 height 15
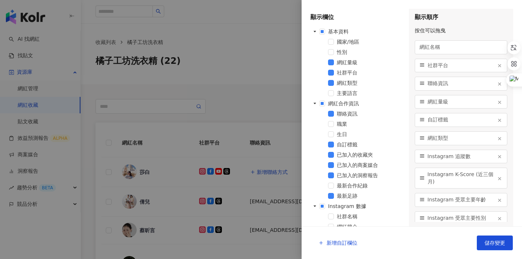
click at [265, 105] on div at bounding box center [261, 129] width 522 height 259
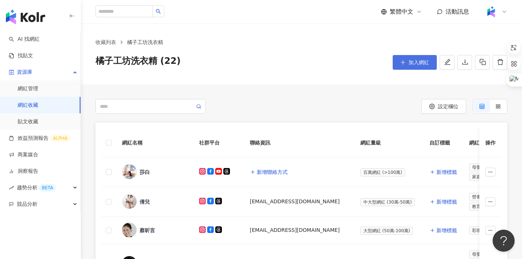
click at [410, 62] on span "加入網紅" at bounding box center [418, 63] width 21 height 6
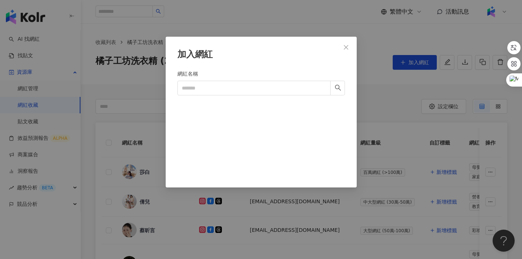
click at [229, 19] on div "加入網紅 網紅名稱 Cancel 加入" at bounding box center [261, 129] width 522 height 259
click at [372, 82] on div "加入網紅 網紅名稱 Cancel 加入" at bounding box center [261, 129] width 522 height 259
click at [399, 67] on div "加入網紅 網紅名稱 Cancel 加入" at bounding box center [261, 129] width 522 height 259
click at [343, 46] on icon "close" at bounding box center [346, 47] width 6 height 6
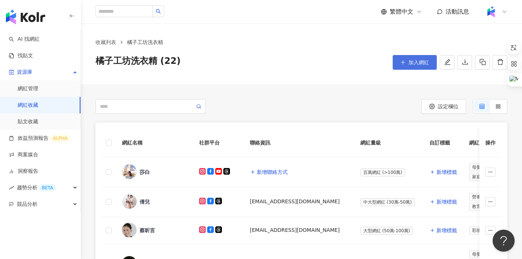
click at [411, 60] on span "加入網紅" at bounding box center [418, 63] width 21 height 6
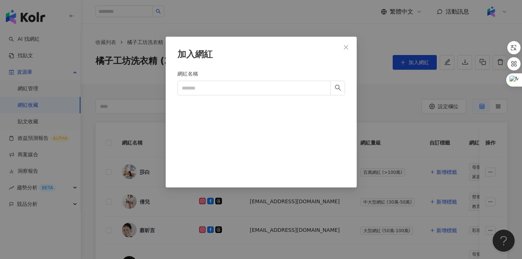
click at [375, 105] on div "加入網紅 網紅名稱 Cancel 加入" at bounding box center [261, 129] width 522 height 259
click at [347, 48] on icon "close" at bounding box center [346, 47] width 6 height 6
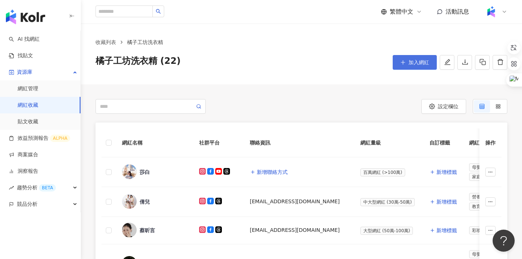
click at [405, 62] on icon "plus" at bounding box center [402, 62] width 5 height 5
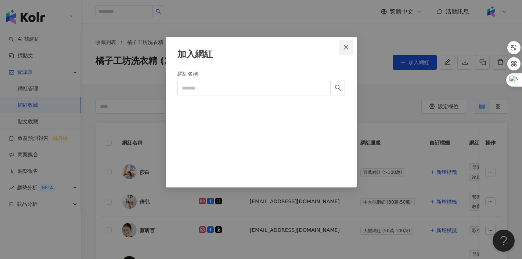
click at [345, 44] on icon "close" at bounding box center [346, 47] width 6 height 6
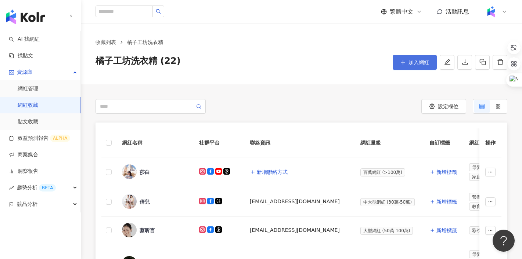
click at [408, 62] on button "加入網紅" at bounding box center [415, 62] width 44 height 15
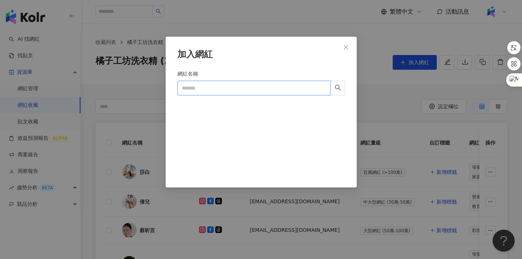
click at [269, 87] on input "網紅名稱" at bounding box center [253, 88] width 153 height 15
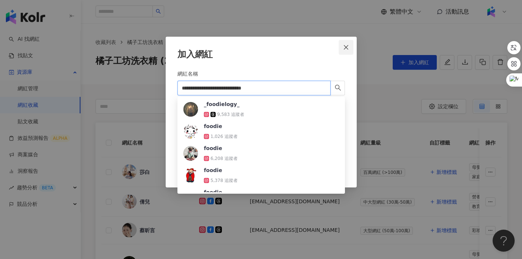
type input "**********"
click at [345, 45] on icon "close" at bounding box center [346, 47] width 6 height 6
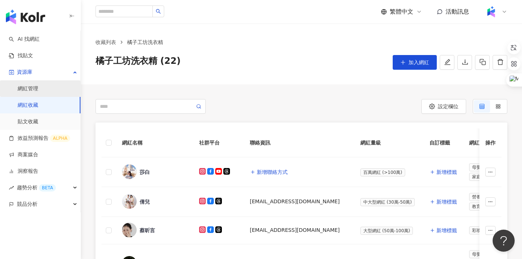
click at [38, 89] on link "網紅管理" at bounding box center [28, 88] width 21 height 7
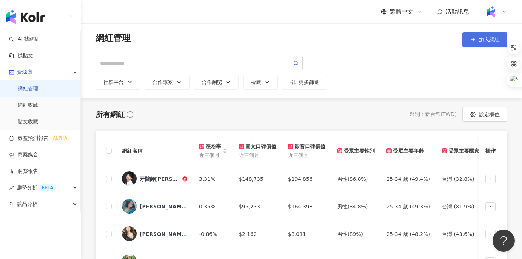
click at [471, 42] on icon "button" at bounding box center [473, 40] width 6 height 6
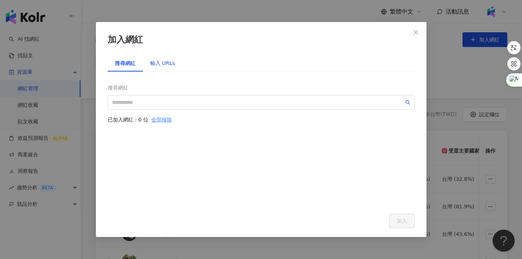
click at [156, 63] on div "輸入 URLs" at bounding box center [162, 63] width 25 height 8
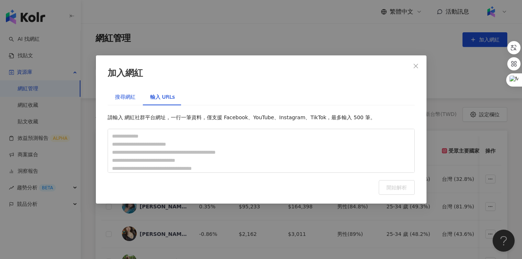
click at [124, 97] on div "搜尋網紅" at bounding box center [125, 97] width 21 height 8
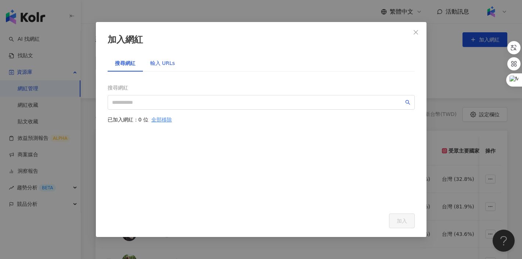
click at [164, 61] on div "輸入 URLs" at bounding box center [162, 63] width 25 height 8
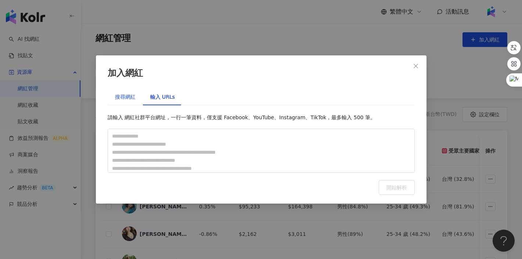
click at [126, 96] on div "搜尋網紅" at bounding box center [125, 97] width 21 height 8
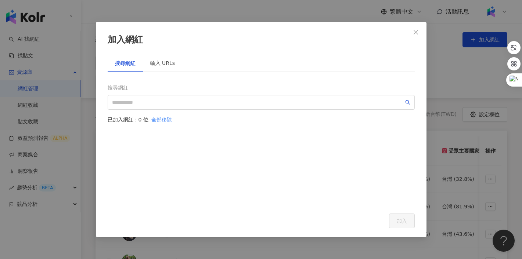
click at [196, 11] on div "加入網紅 搜尋網紅 輸入 URLs 搜尋網紅 已加入網紅：0 位 全部移除 加入 請輸入 網紅社群平台網址，一行一筆資料，僅支援 Facebook、YouTu…" at bounding box center [261, 129] width 522 height 259
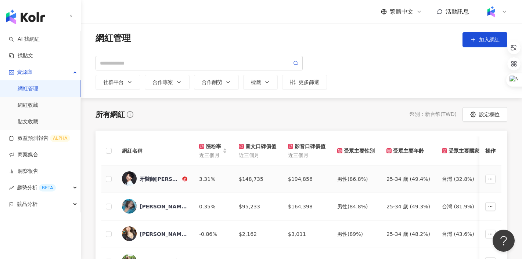
click at [131, 181] on img at bounding box center [129, 179] width 15 height 15
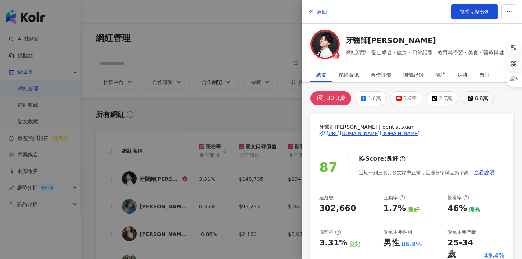
click at [476, 97] on div "6.8萬" at bounding box center [481, 98] width 13 height 10
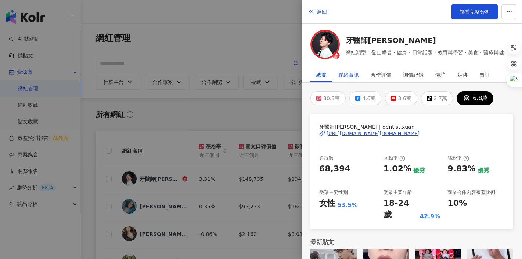
click at [350, 71] on div "聯絡資訊" at bounding box center [348, 75] width 21 height 15
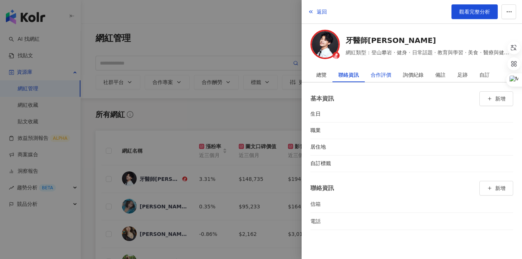
click at [382, 69] on div "合作評價" at bounding box center [381, 75] width 21 height 15
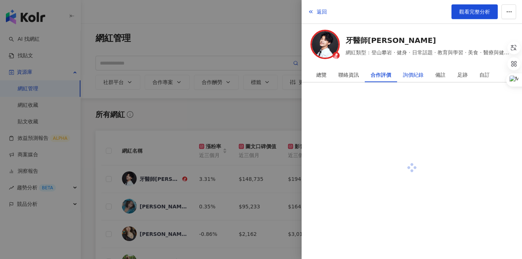
click at [411, 71] on div "詢價紀錄" at bounding box center [413, 75] width 21 height 15
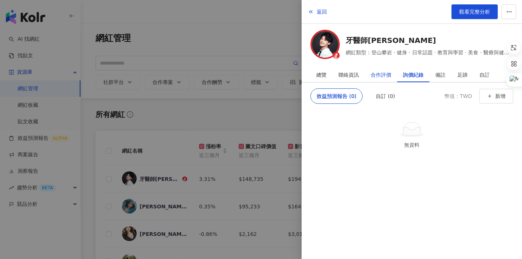
click at [377, 73] on div "合作評價" at bounding box center [381, 75] width 21 height 15
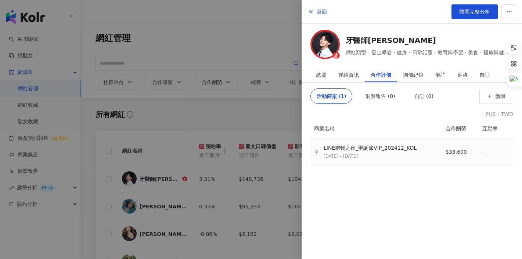
click at [316, 151] on polyline "button" at bounding box center [316, 152] width 1 height 3
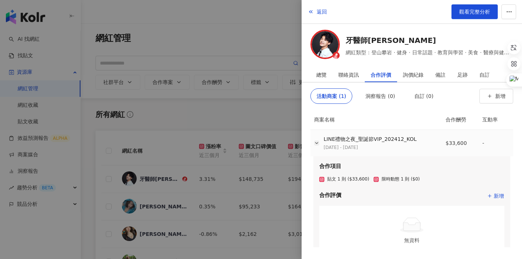
scroll to position [6, 0]
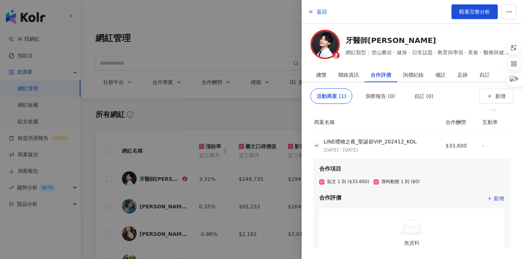
click at [365, 112] on th "商案名稱" at bounding box center [375, 122] width 129 height 20
click at [376, 96] on div "洞察報告 (0)" at bounding box center [379, 96] width 29 height 15
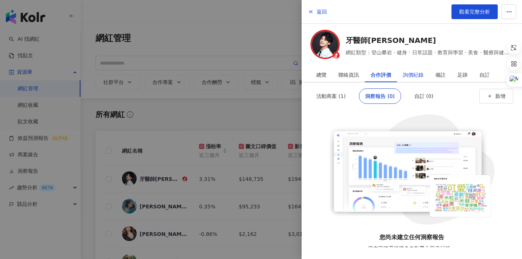
click at [408, 71] on div "詢價紀錄" at bounding box center [413, 75] width 21 height 15
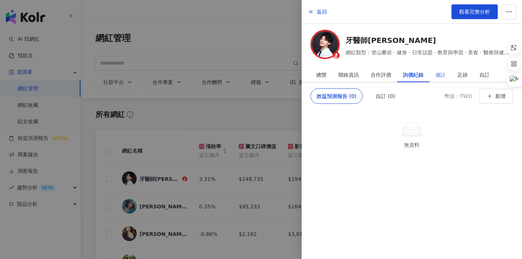
click at [447, 73] on div "備註" at bounding box center [440, 75] width 22 height 15
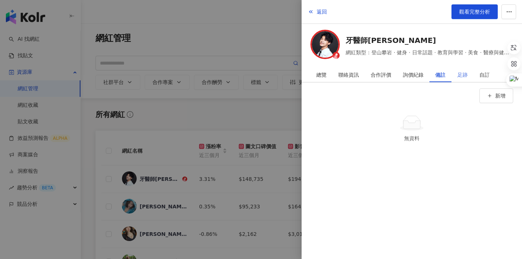
click at [470, 72] on div "足跡" at bounding box center [462, 75] width 22 height 15
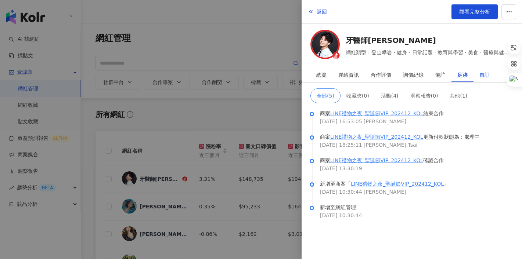
click at [483, 72] on div "自訂" at bounding box center [484, 75] width 10 height 15
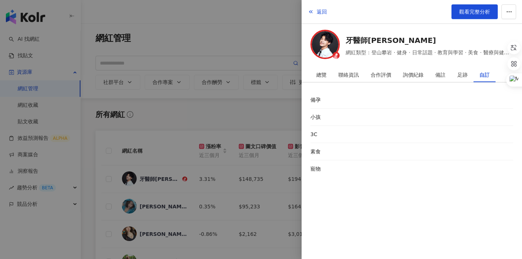
click at [280, 37] on div at bounding box center [261, 129] width 522 height 259
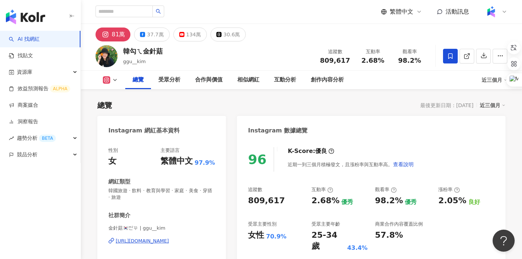
click at [485, 79] on div "近三個月" at bounding box center [495, 80] width 26 height 12
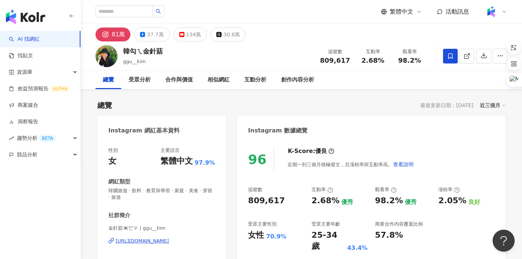
click at [485, 105] on div "近三個月" at bounding box center [493, 106] width 26 height 10
click at [489, 136] on link "近六個月" at bounding box center [496, 135] width 21 height 8
drag, startPoint x: 364, startPoint y: 59, endPoint x: 380, endPoint y: 60, distance: 16.6
click at [380, 60] on span "3.29%" at bounding box center [372, 60] width 23 height 7
click at [413, 64] on span "129%" at bounding box center [409, 60] width 21 height 7
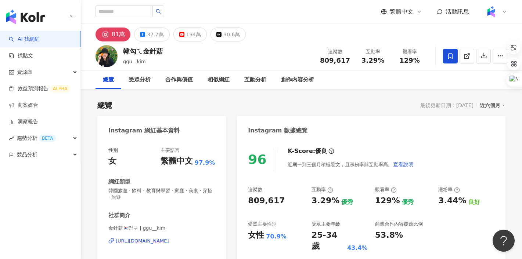
click at [495, 107] on div "近六個月" at bounding box center [493, 106] width 26 height 10
click at [492, 122] on link "近三個月" at bounding box center [496, 120] width 21 height 8
click at [299, 79] on div "創作內容分析" at bounding box center [297, 80] width 33 height 9
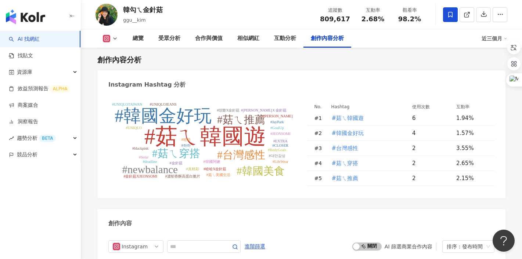
scroll to position [2270, 0]
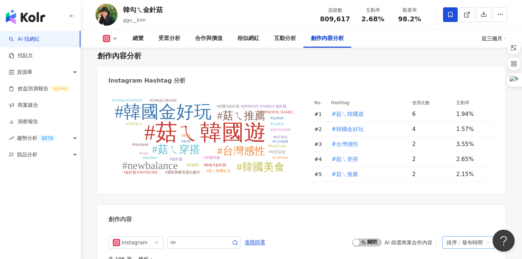
click at [476, 237] on div "排序：發布時間" at bounding box center [465, 243] width 37 height 12
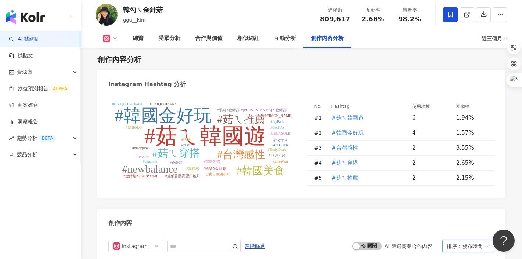
scroll to position [2277, 0]
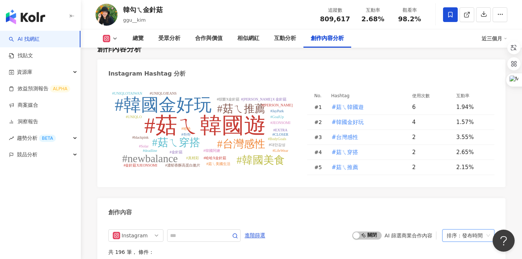
click at [110, 40] on button at bounding box center [111, 38] width 30 height 7
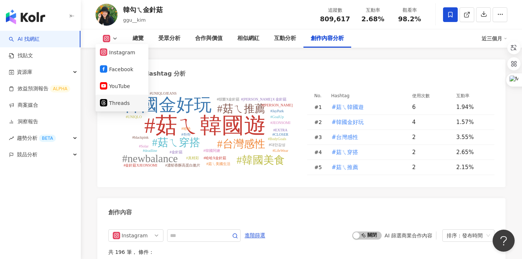
click at [120, 104] on button "Threads" at bounding box center [122, 103] width 44 height 10
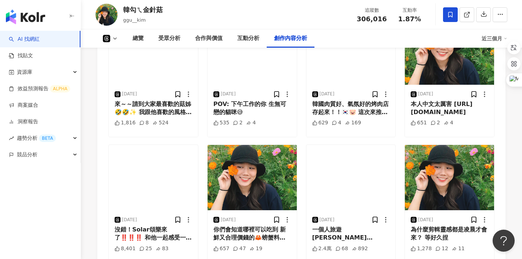
scroll to position [1668, 0]
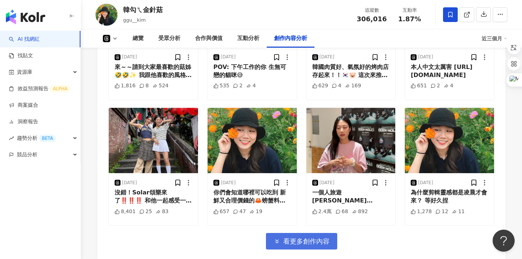
click at [296, 239] on span "看更多創作內容" at bounding box center [306, 242] width 46 height 8
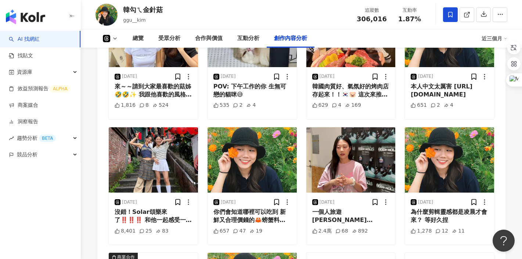
scroll to position [1668, 0]
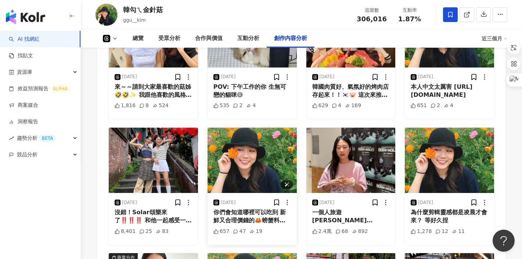
click at [251, 168] on img at bounding box center [252, 160] width 89 height 65
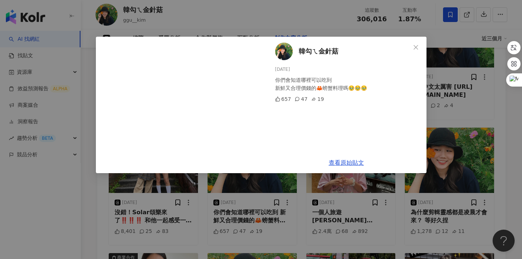
click at [325, 23] on div "韓勾ㄟ金針菇 [DATE] 你們會知道哪裡可以吃到 新鮮又合理價錢的🦀螃蟹料理嗎🥹🥹🥹 657 47 19 查看原始貼文" at bounding box center [261, 129] width 522 height 259
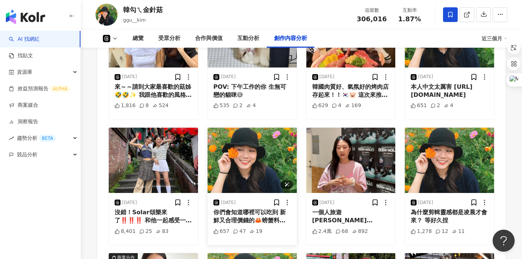
click at [282, 159] on img at bounding box center [252, 160] width 89 height 65
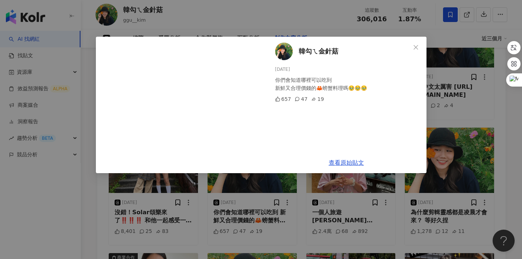
click at [298, 191] on div "韓勾ㄟ金針菇 [DATE] 你們會知道哪裡可以吃到 新鮮又合理價錢的🦀螃蟹料理嗎🥹🥹🥹 657 47 19 查看原始貼文" at bounding box center [261, 129] width 522 height 259
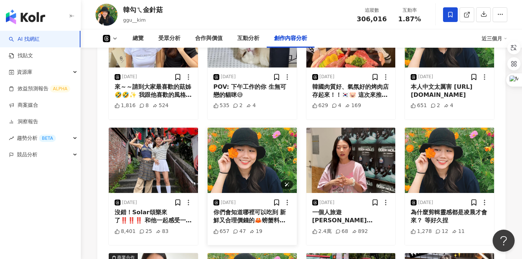
click at [260, 165] on img at bounding box center [252, 160] width 89 height 65
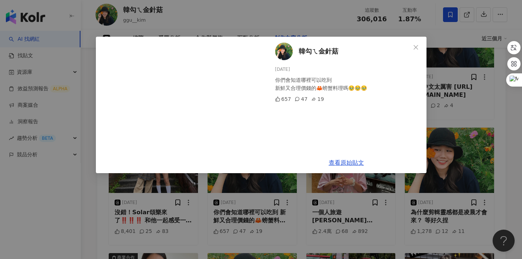
click at [305, 196] on div "韓勾ㄟ金針菇 [DATE] 你們會知道哪裡可以吃到 新鮮又合理價錢的🦀螃蟹料理嗎🥹🥹🥹 657 47 19 查看原始貼文" at bounding box center [261, 129] width 522 height 259
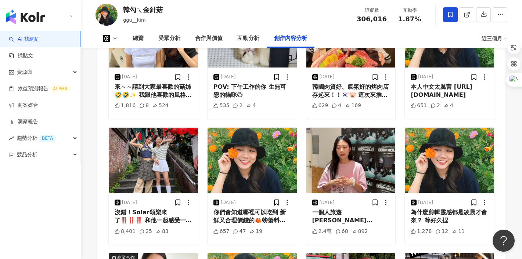
click at [107, 39] on icon at bounding box center [106, 38] width 7 height 7
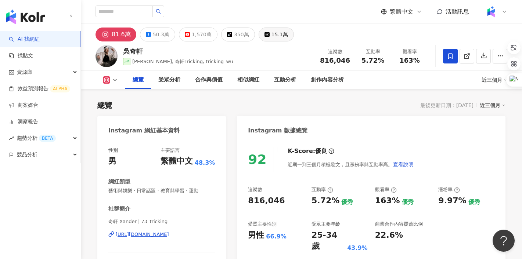
click at [271, 30] on div "15.1萬" at bounding box center [279, 34] width 17 height 10
